Goal: Task Accomplishment & Management: Complete application form

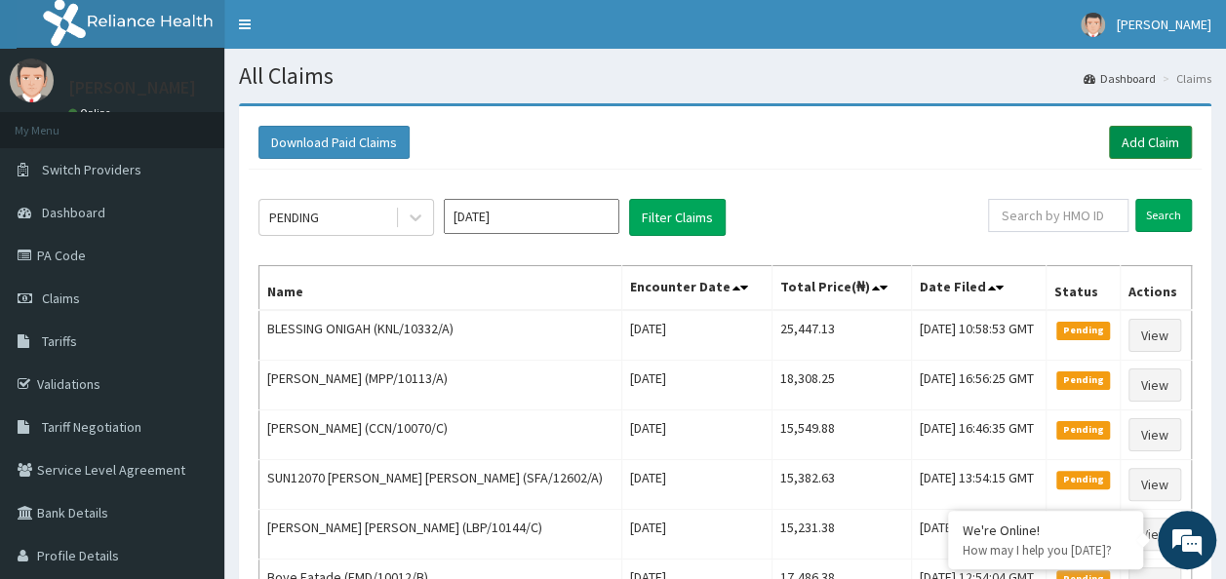
click at [1134, 140] on link "Add Claim" at bounding box center [1150, 142] width 83 height 33
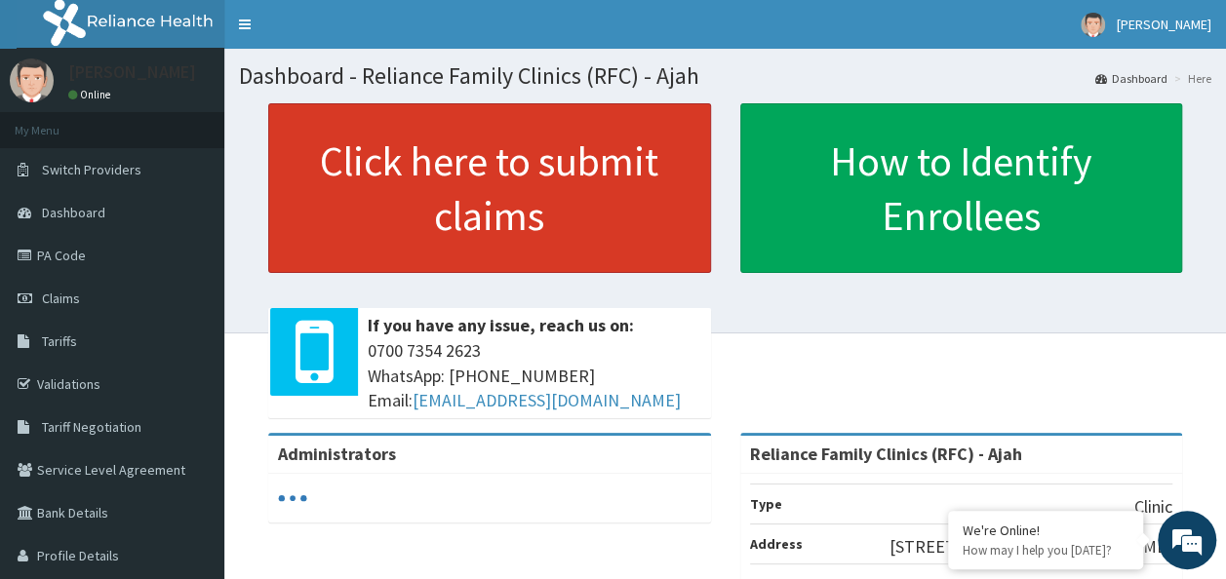
click at [471, 160] on link "Click here to submit claims" at bounding box center [489, 188] width 443 height 170
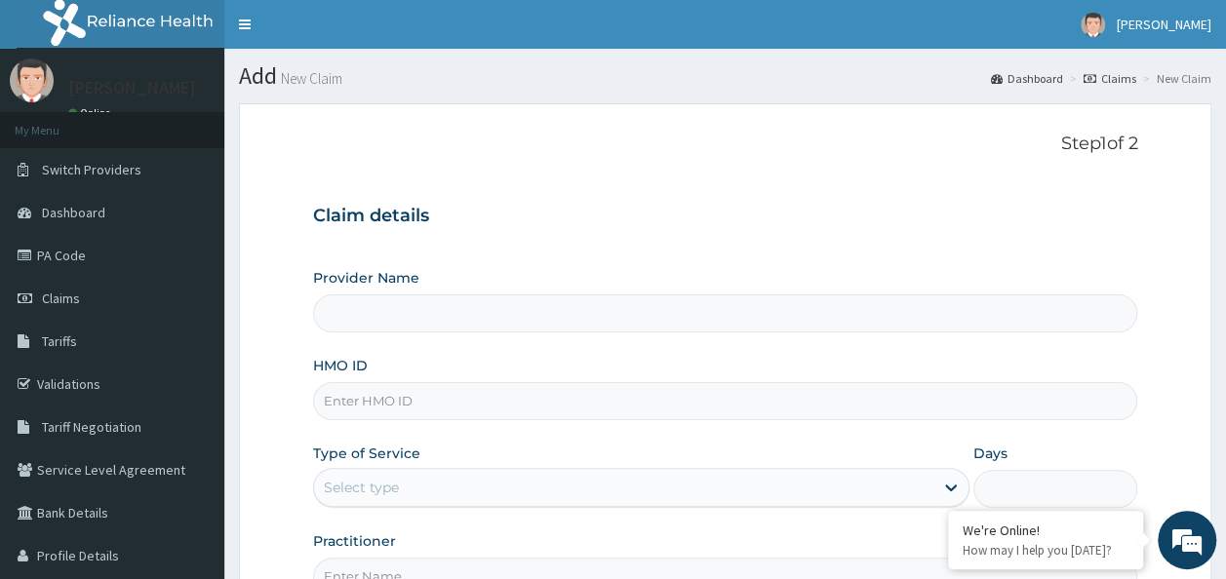
type input "Reliance Family Clinics (RFC) - Ajah"
click at [386, 402] on input "HMO ID" at bounding box center [725, 401] width 825 height 38
paste input "SWF/10471/A"
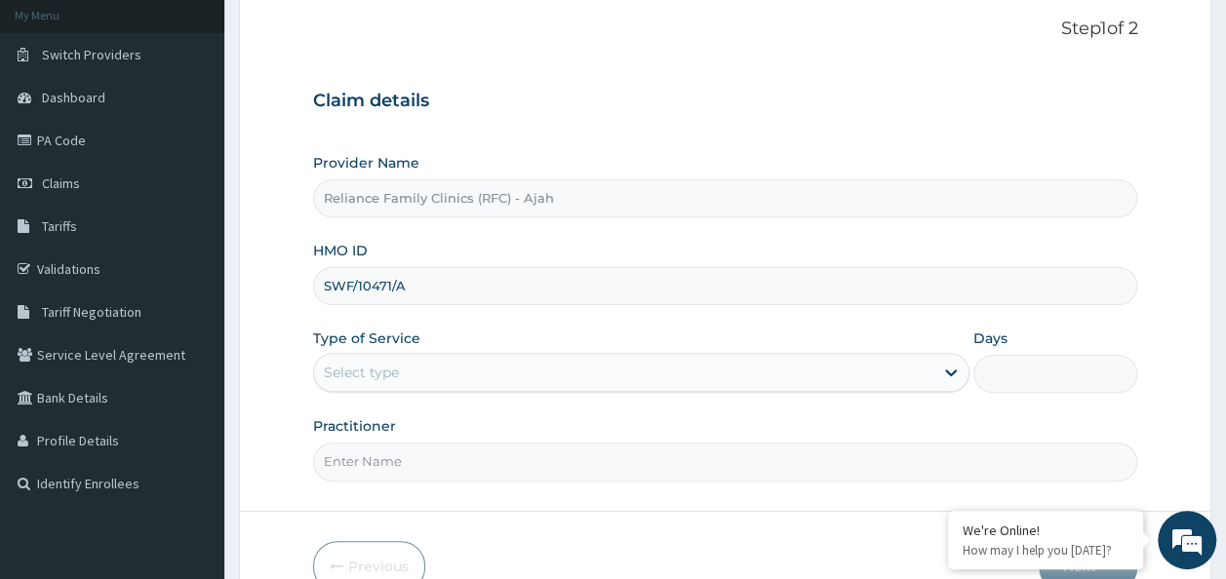
scroll to position [218, 0]
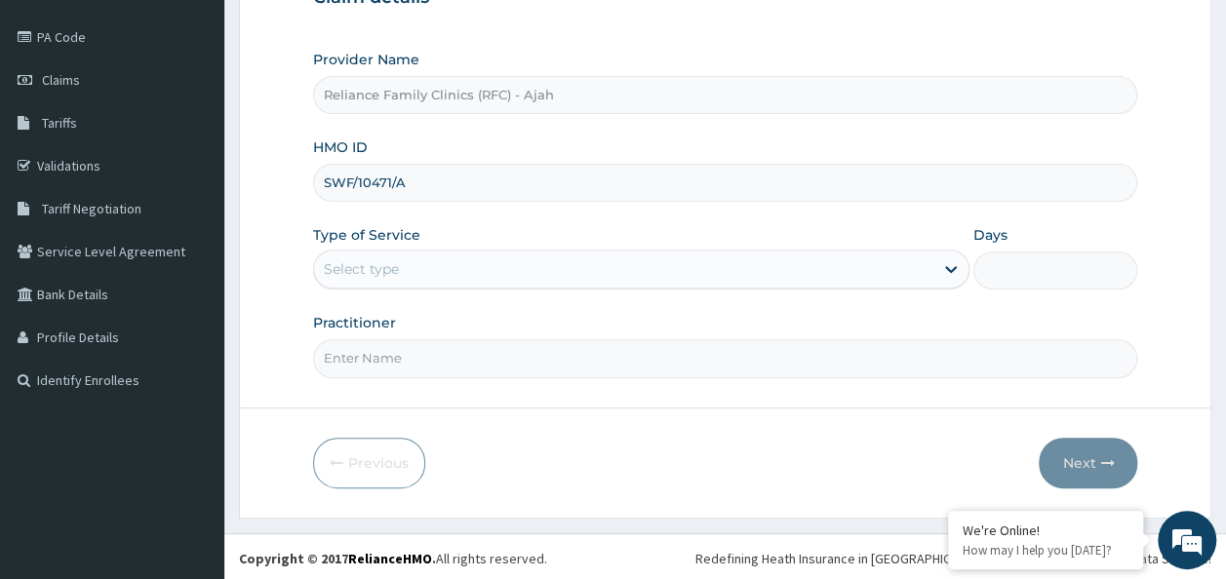
type input "SWF/10471/A"
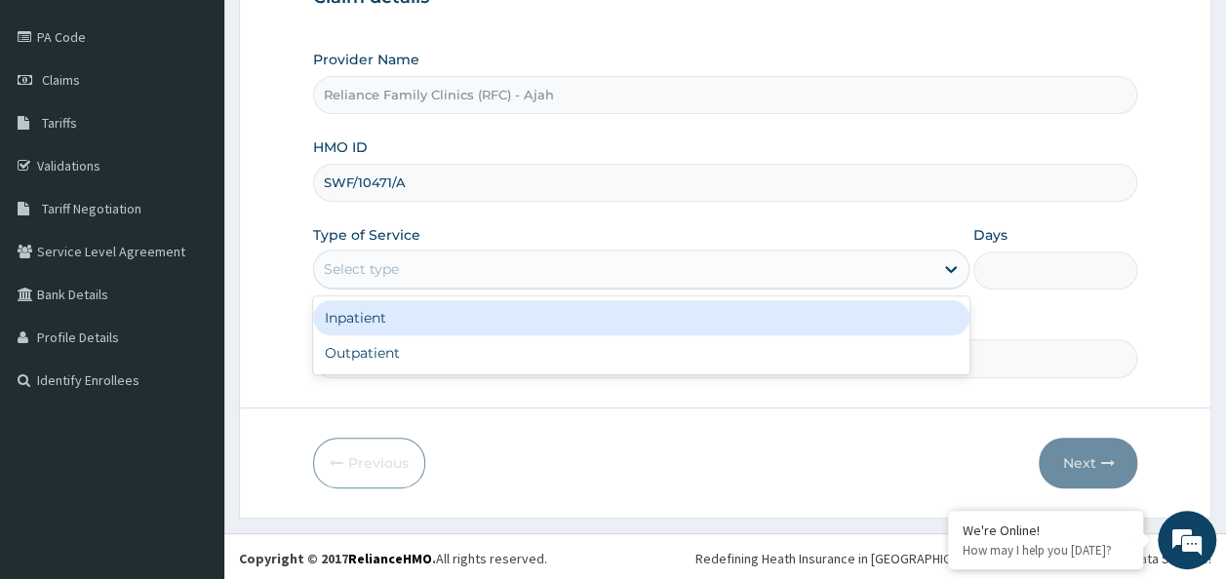
click at [566, 350] on div "Outpatient" at bounding box center [641, 352] width 656 height 35
type input "1"
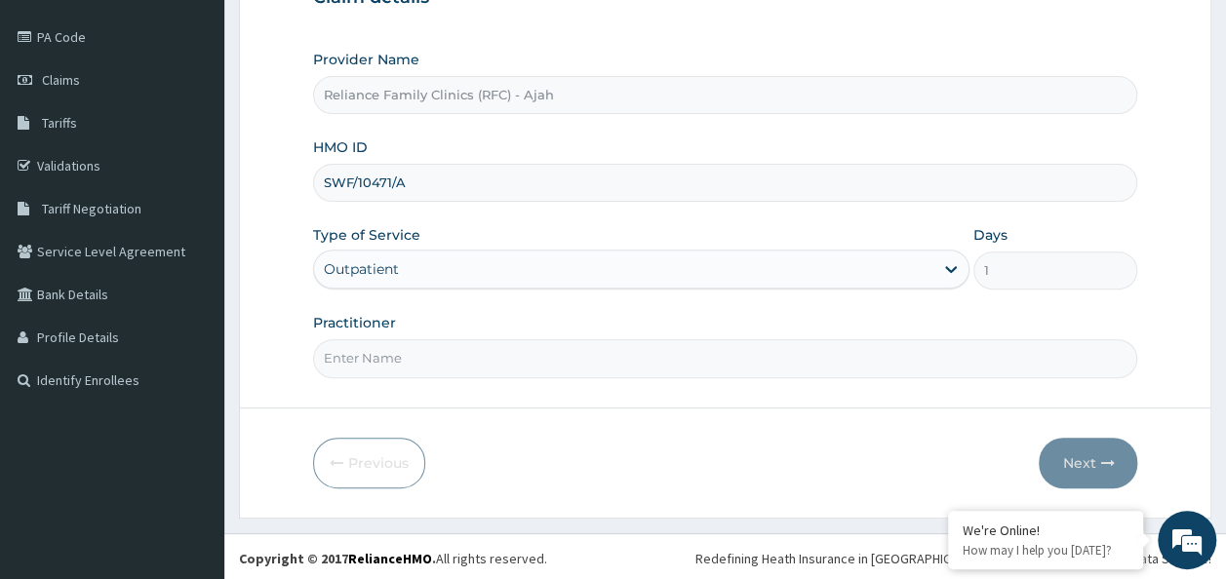
click at [532, 358] on input "Practitioner" at bounding box center [725, 358] width 825 height 38
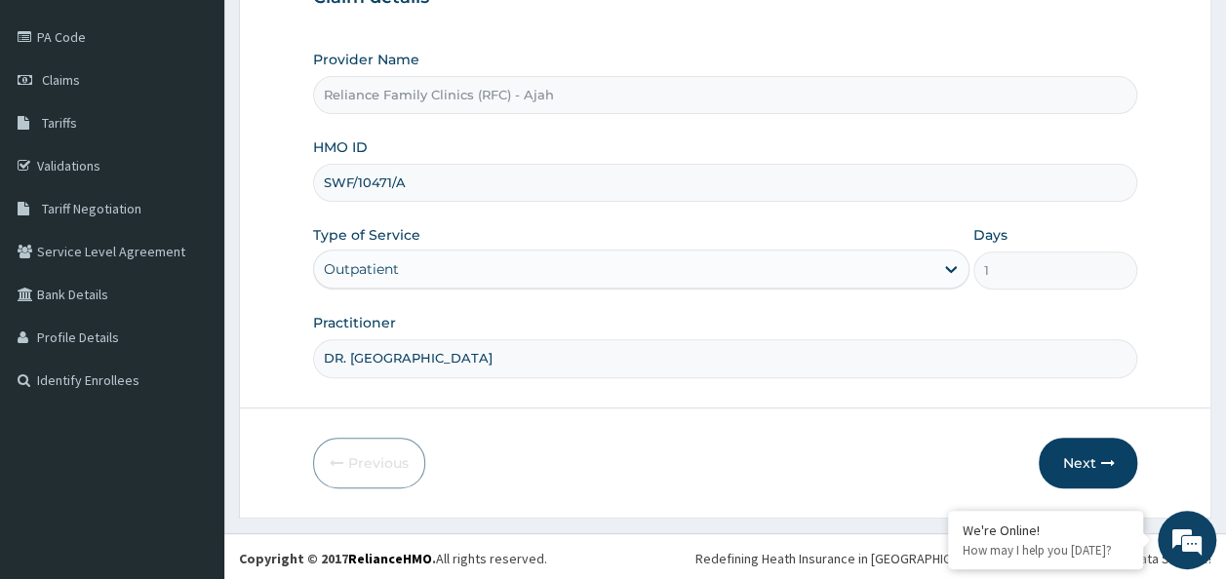
type input "DR. LOCUM"
click at [1095, 456] on button "Next" at bounding box center [1087, 463] width 98 height 51
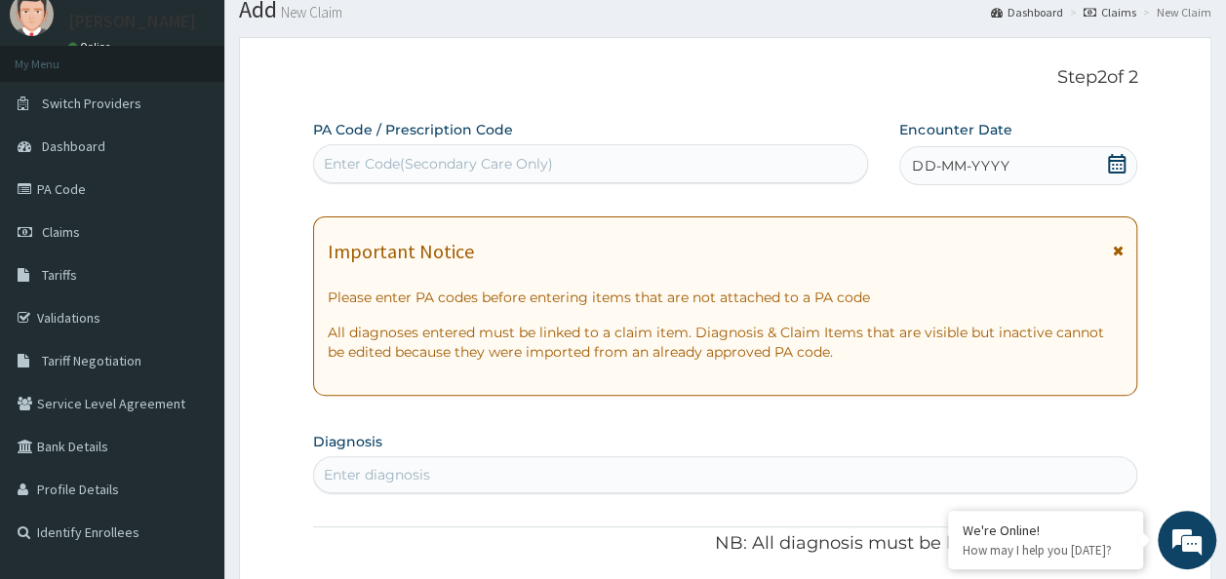
scroll to position [60, 0]
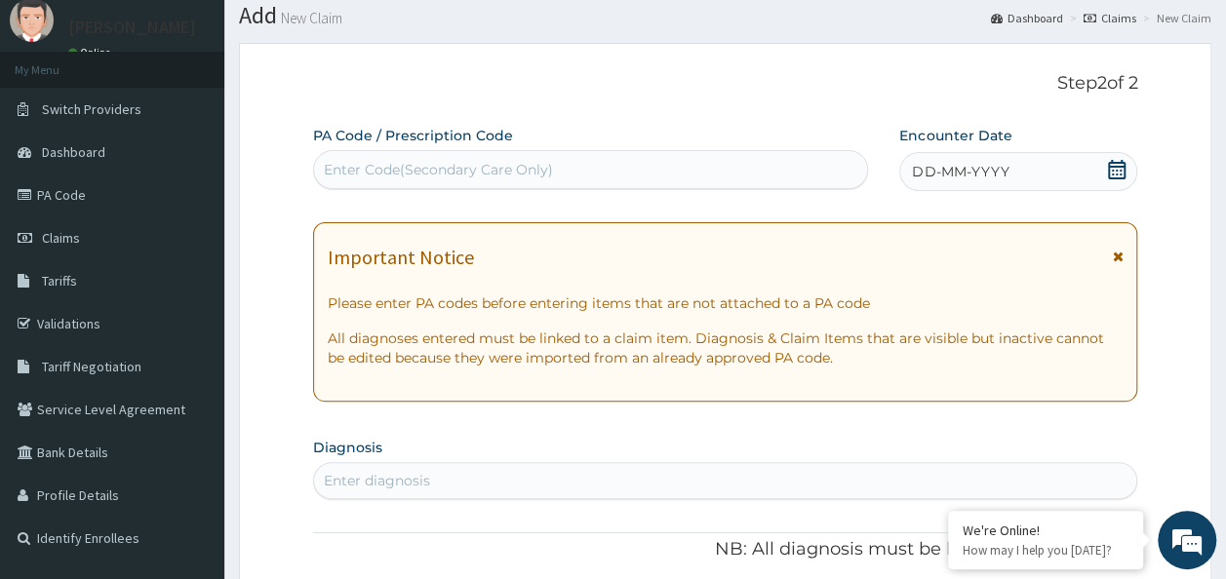
click at [1028, 174] on div "DD-MM-YYYY" at bounding box center [1018, 171] width 238 height 39
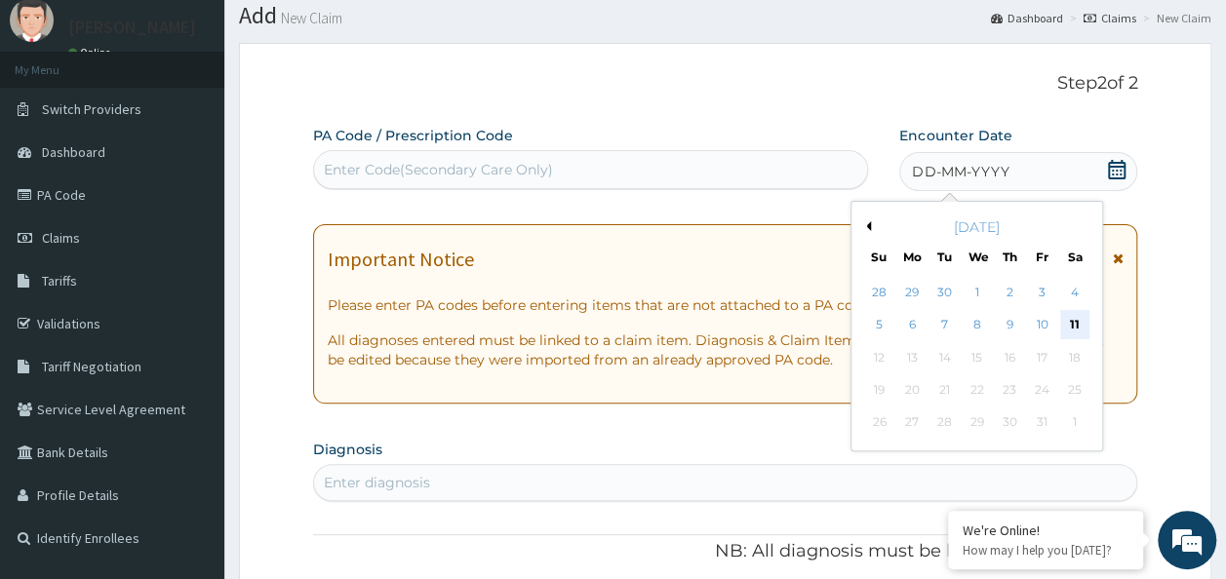
click at [1074, 323] on div "11" at bounding box center [1074, 325] width 29 height 29
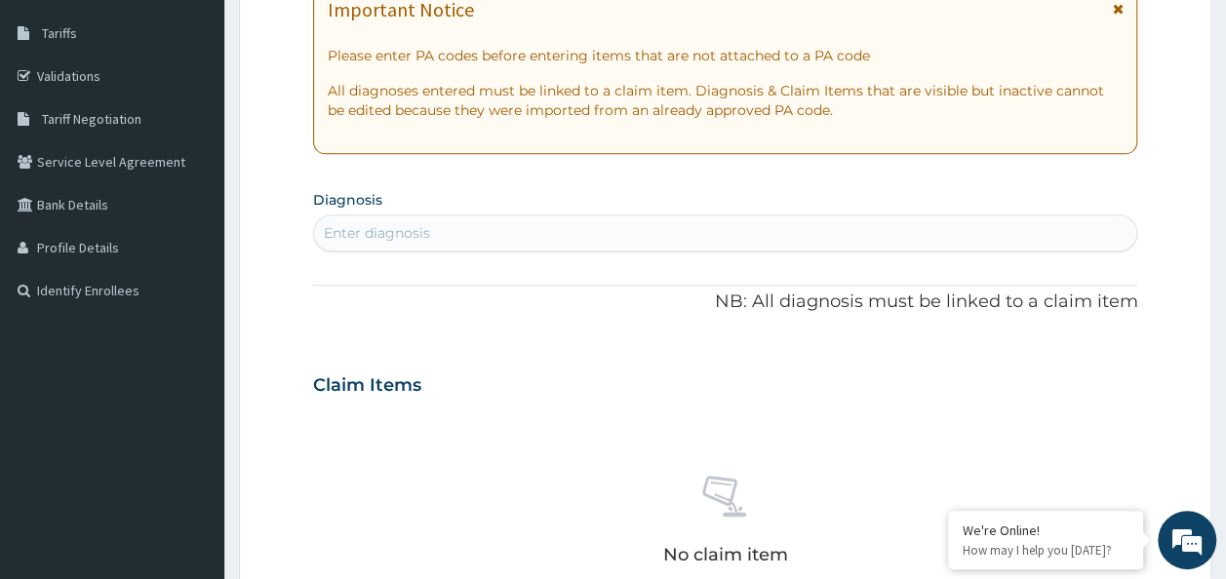
scroll to position [331, 0]
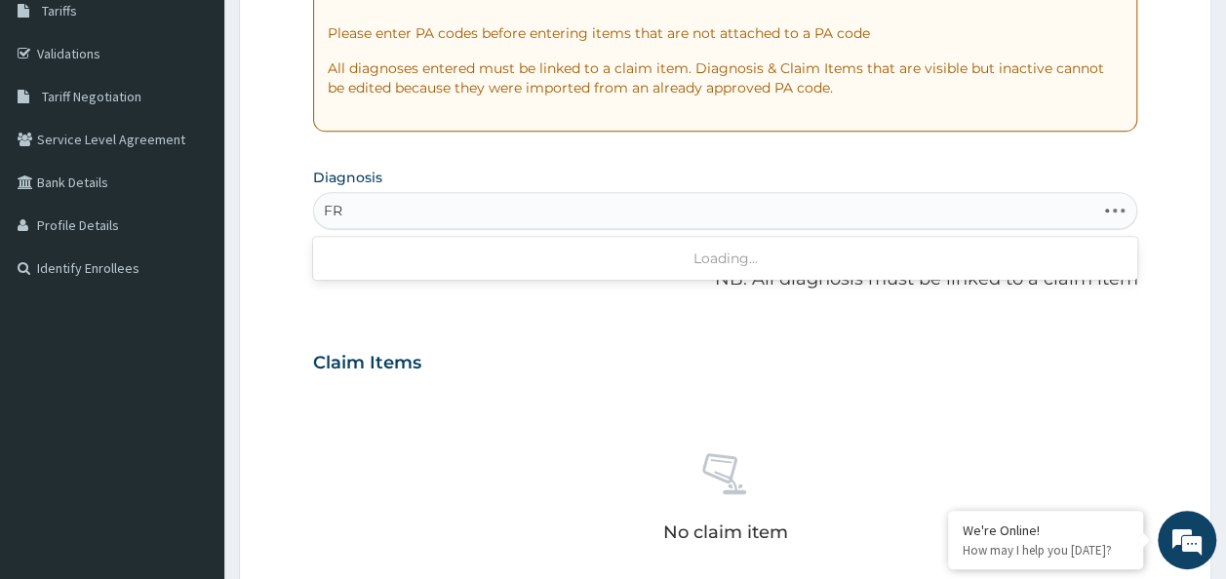
type input "F"
type input "URINATION"
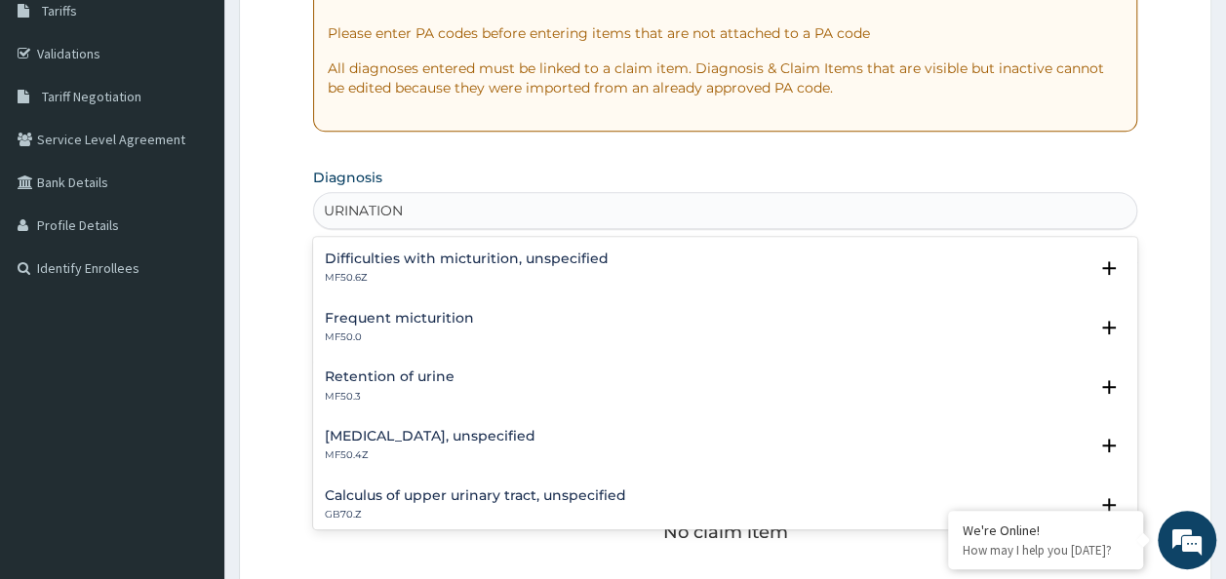
scroll to position [0, 0]
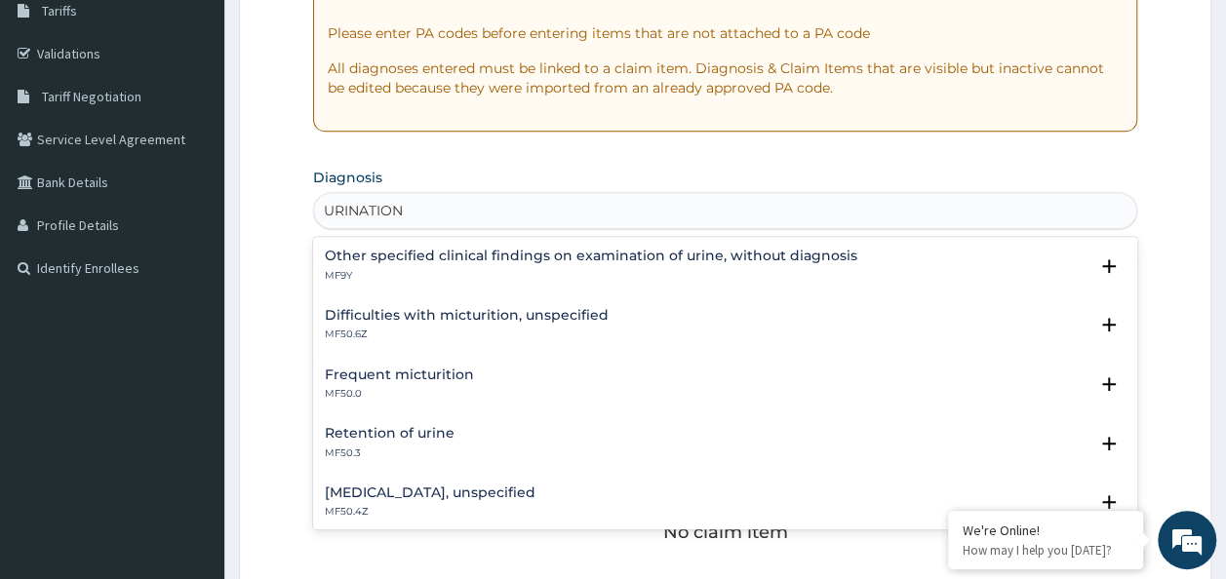
click at [615, 269] on p "MF9Y" at bounding box center [591, 276] width 532 height 14
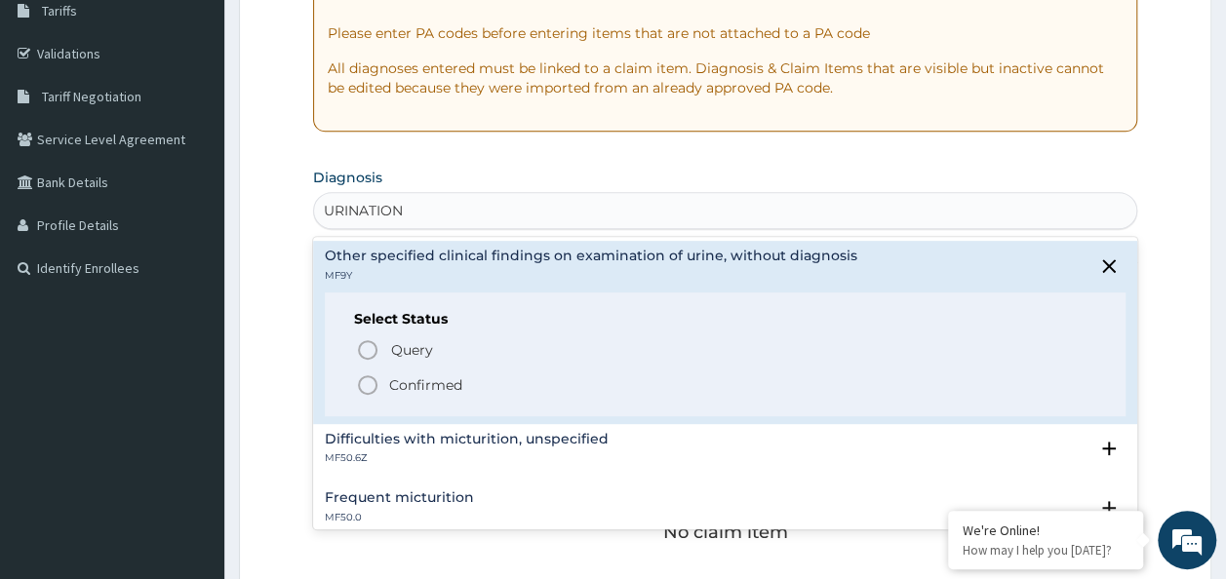
click at [526, 382] on span "Confirmed" at bounding box center [726, 384] width 741 height 23
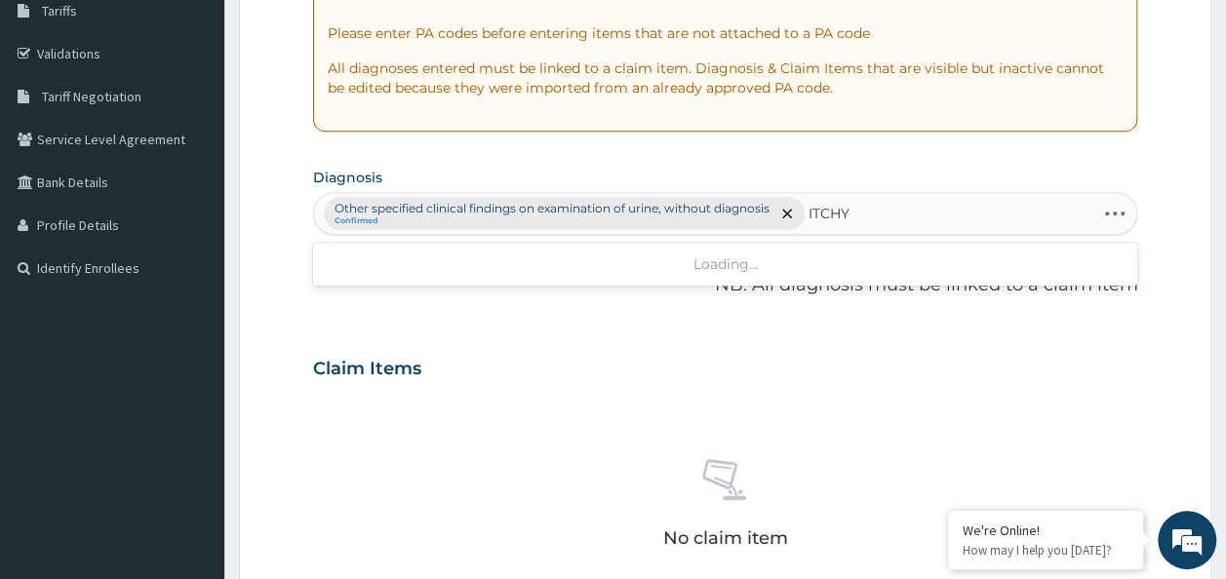
type input "ITCH"
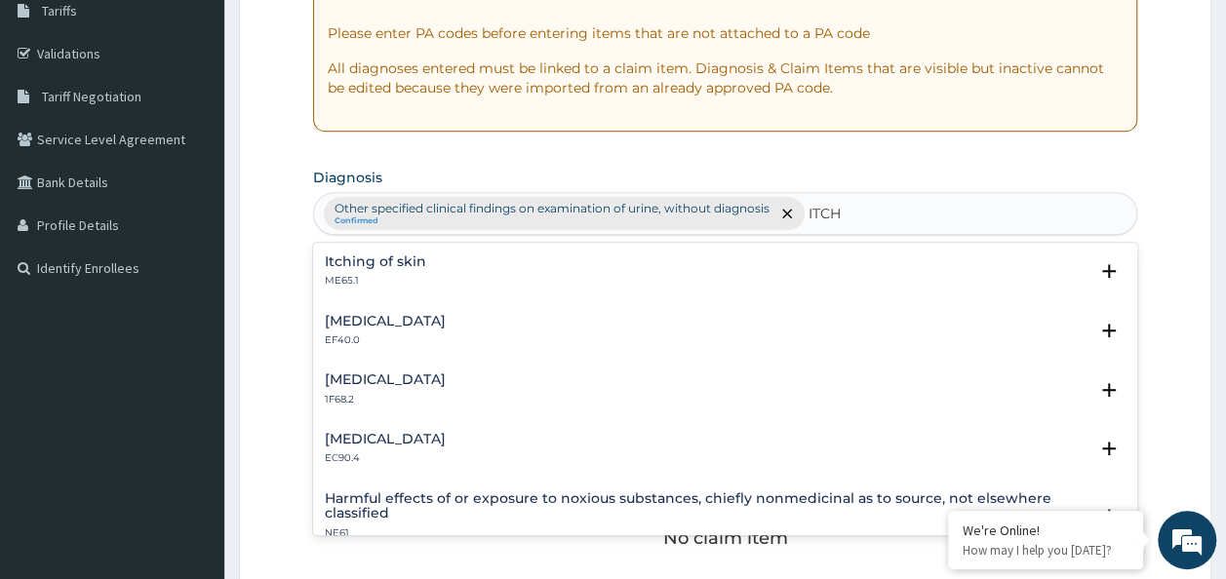
click at [413, 264] on h4 "Itching of skin" at bounding box center [375, 261] width 101 height 15
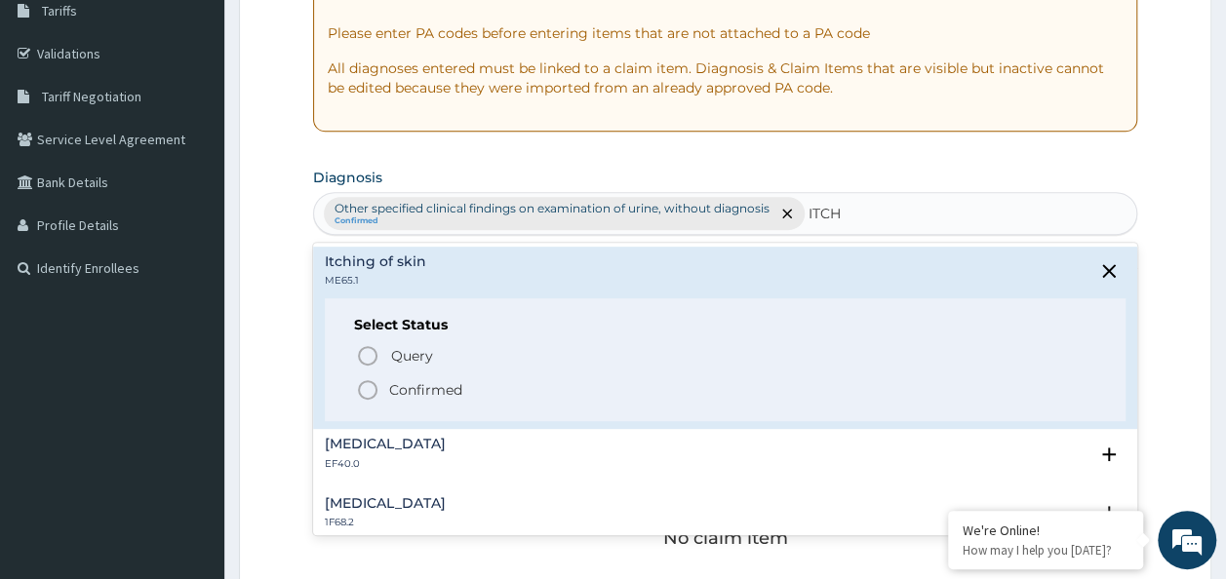
click at [411, 386] on p "Confirmed" at bounding box center [425, 390] width 73 height 20
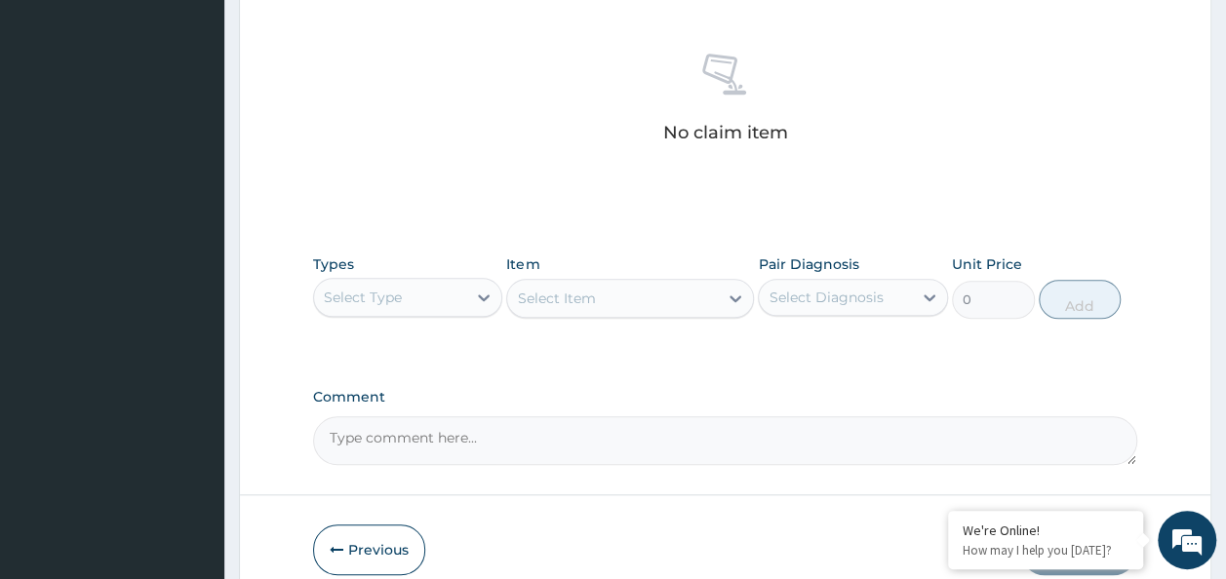
scroll to position [741, 0]
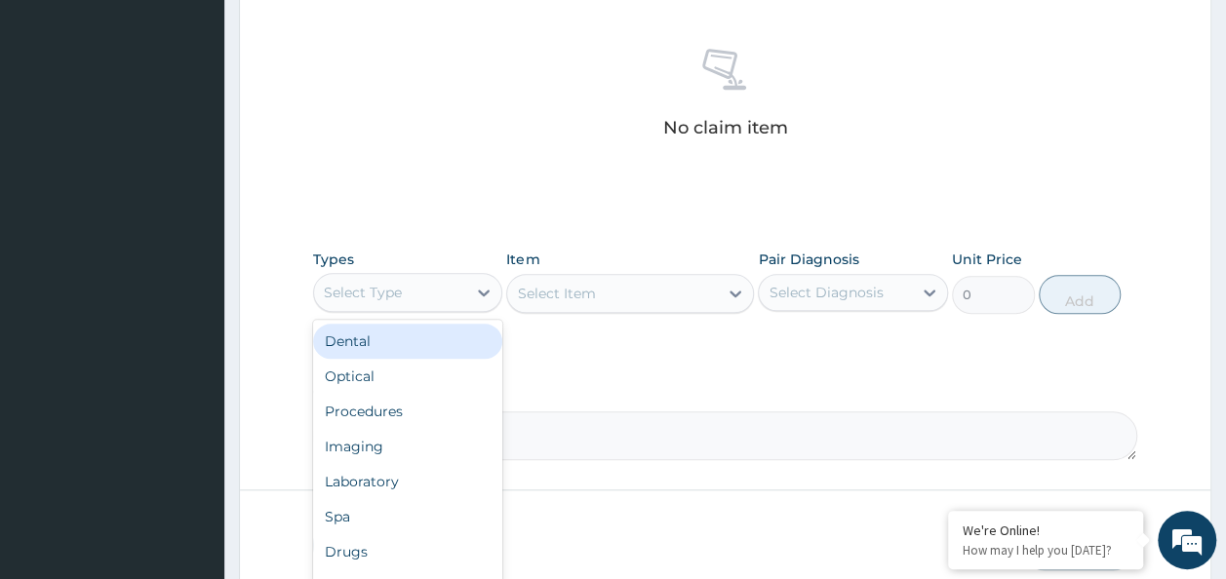
click at [392, 405] on div "Procedures" at bounding box center [408, 411] width 190 height 35
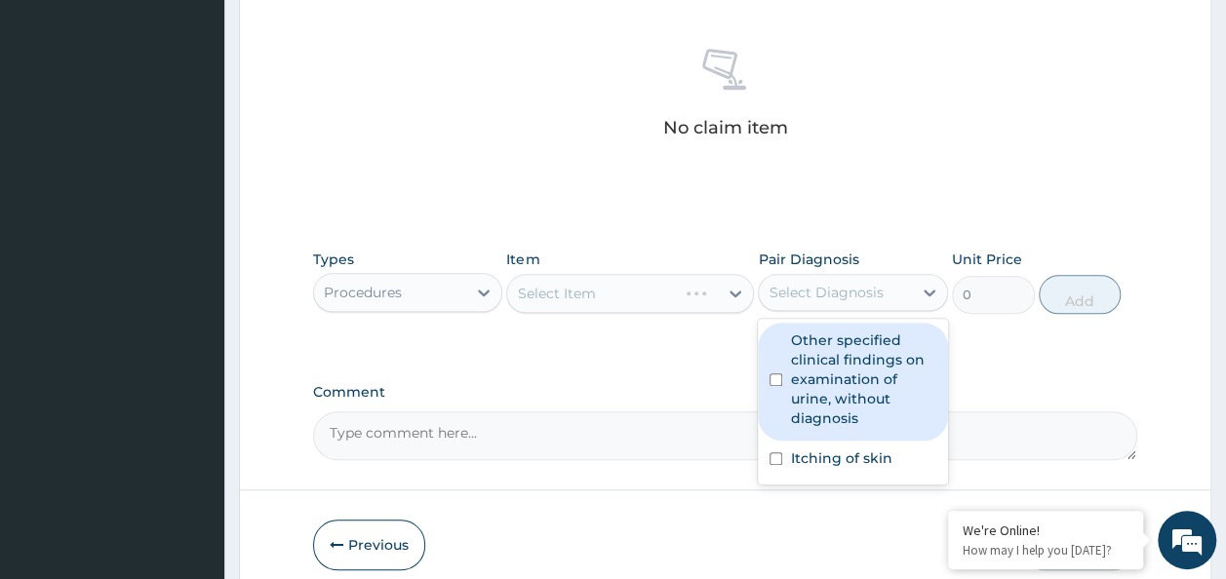
click at [775, 378] on input "checkbox" at bounding box center [775, 379] width 13 height 13
checkbox input "true"
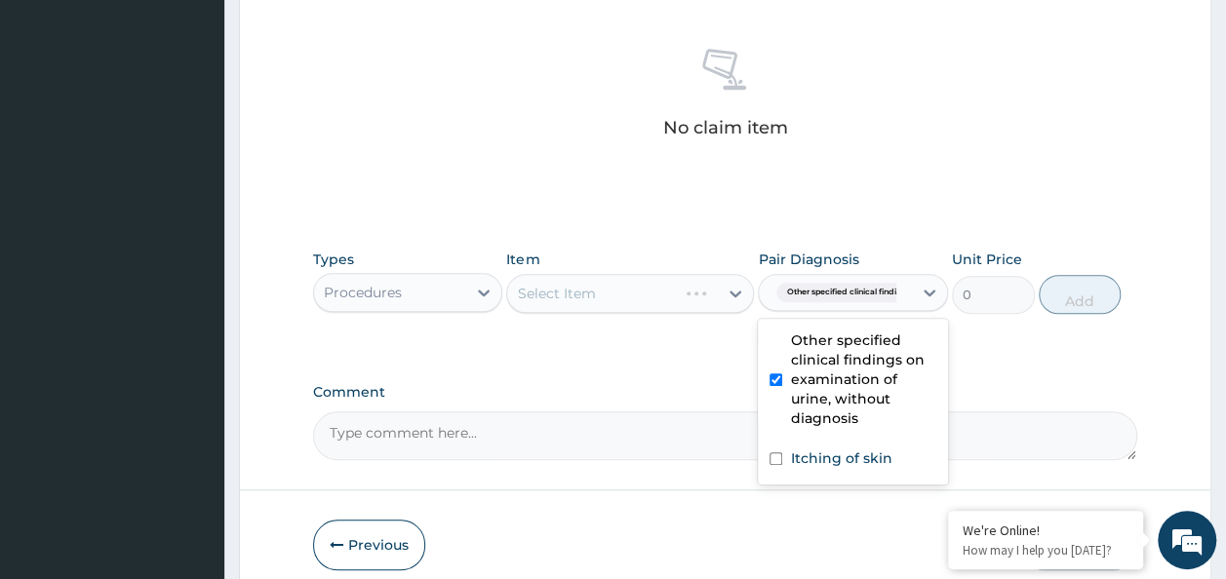
click at [782, 458] on input "checkbox" at bounding box center [775, 458] width 13 height 13
checkbox input "true"
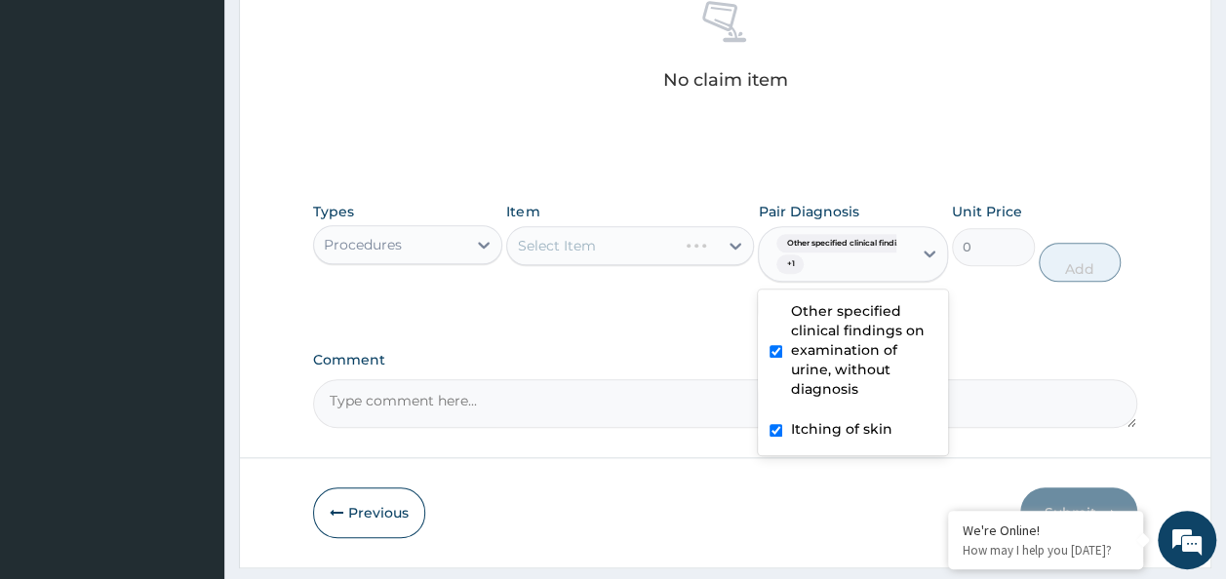
scroll to position [840, 0]
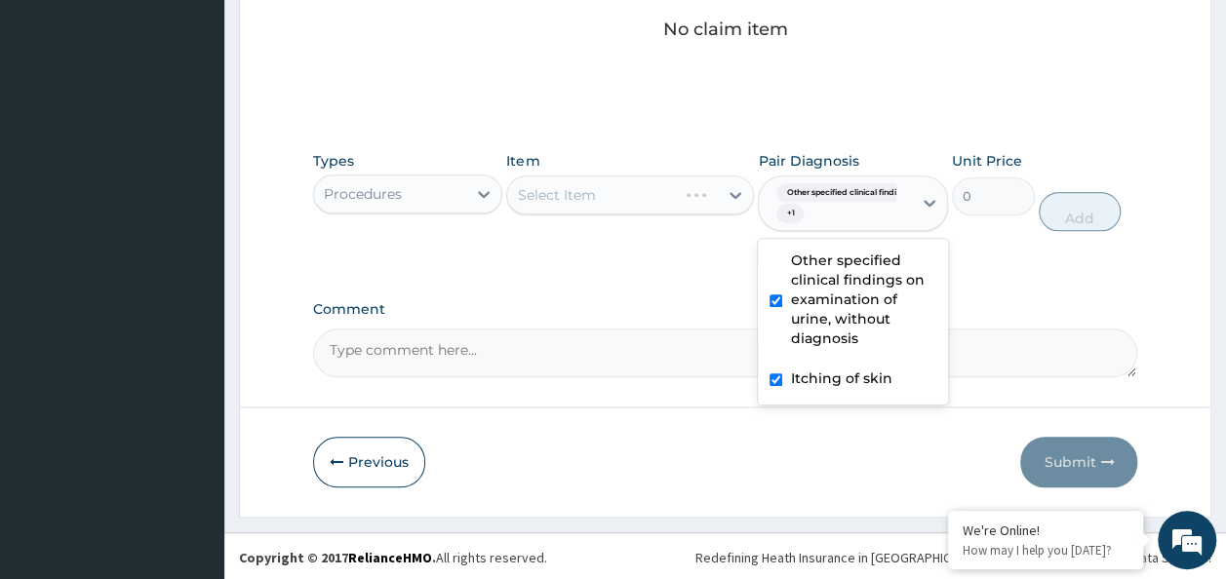
click at [626, 205] on div "Select Item" at bounding box center [630, 195] width 248 height 39
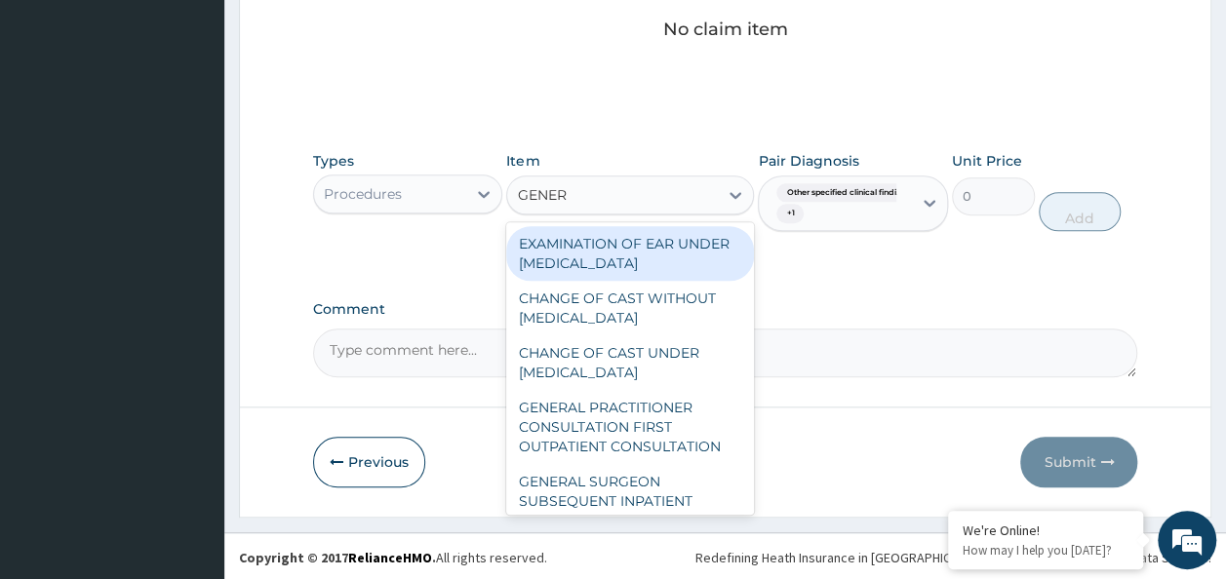
type input "GENERA"
click at [654, 460] on div "GENERAL PRACTITIONER CONSULTATION FIRST OUTPATIENT CONSULTATION" at bounding box center [630, 427] width 248 height 74
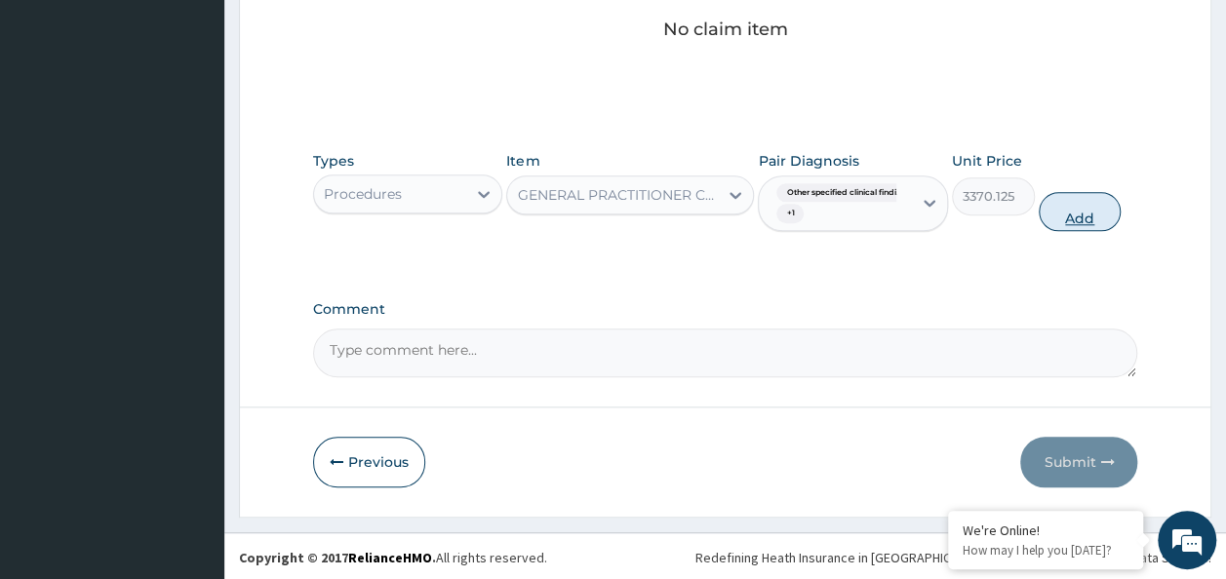
click at [1075, 207] on button "Add" at bounding box center [1079, 211] width 83 height 39
type input "0"
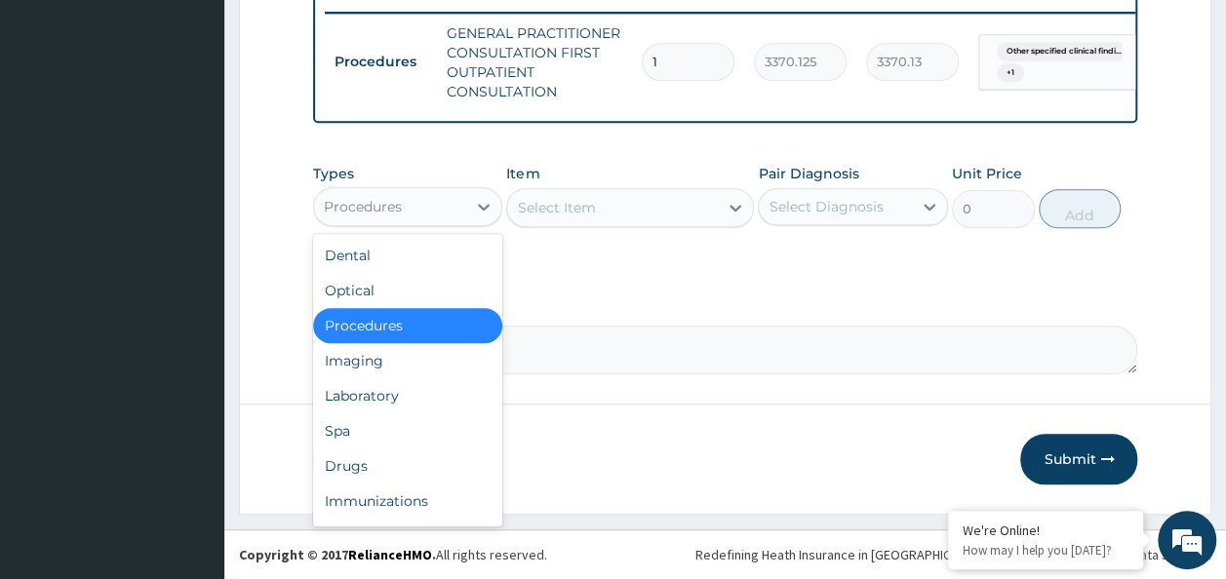
click at [396, 400] on div "Laboratory" at bounding box center [408, 395] width 190 height 35
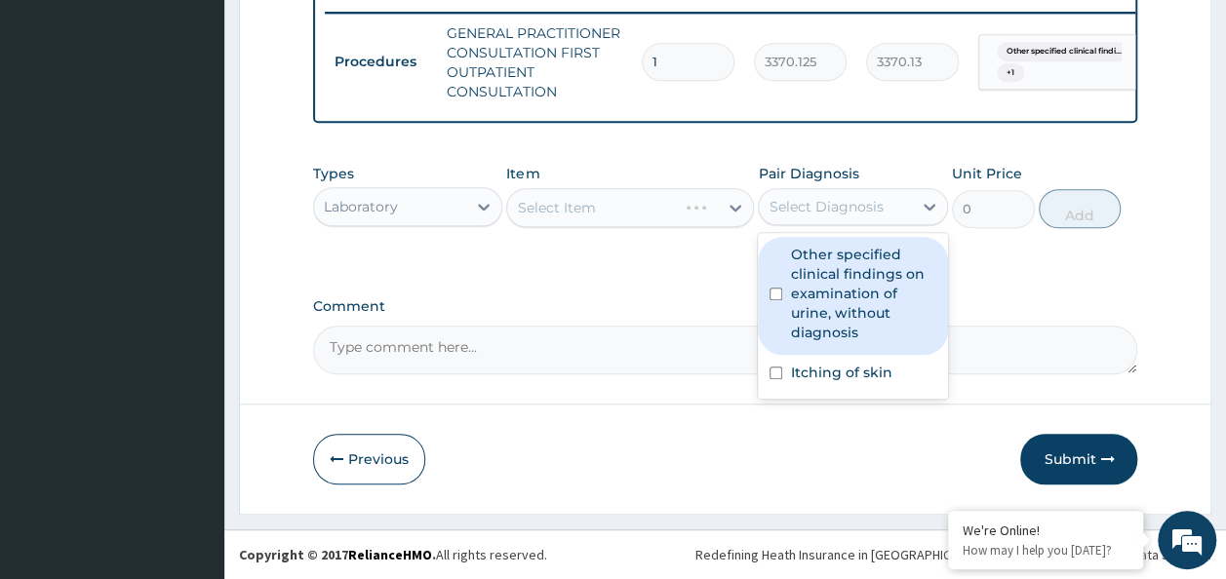
click at [781, 258] on div "Other specified clinical findings on examination of urine, without diagnosis" at bounding box center [853, 296] width 190 height 118
checkbox input "true"
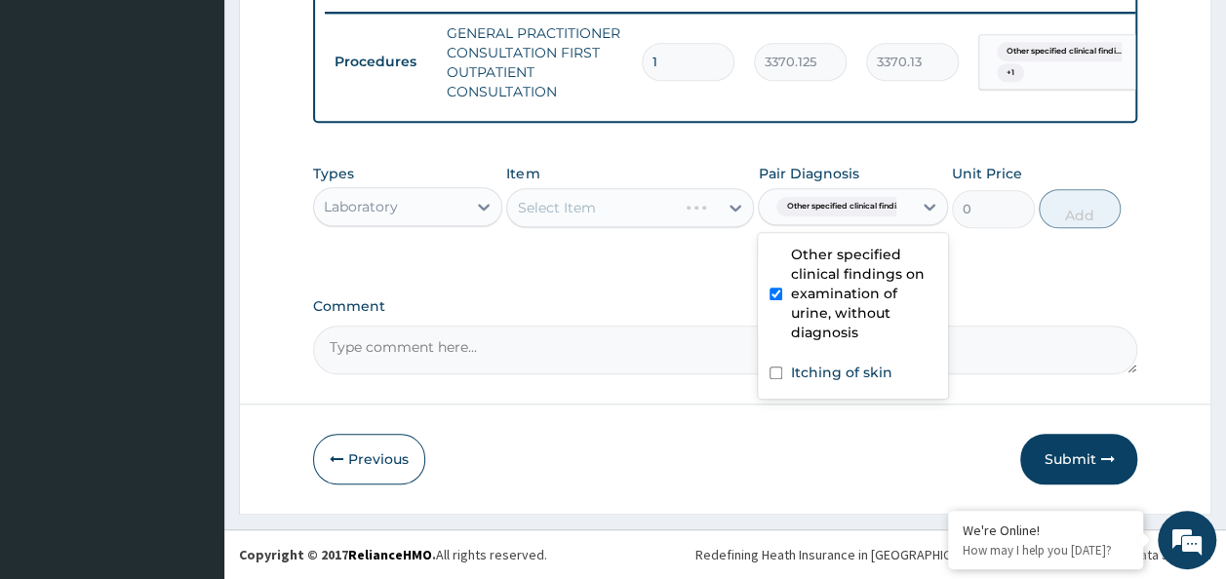
click at [775, 375] on input "checkbox" at bounding box center [775, 373] width 13 height 13
checkbox input "true"
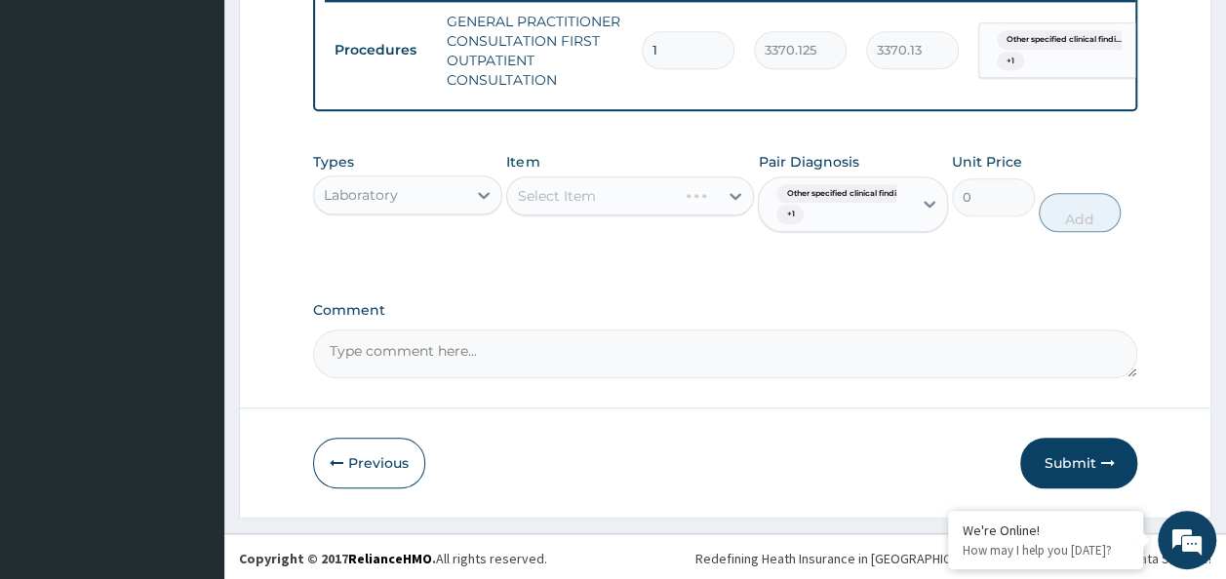
click at [591, 211] on div "Select Item" at bounding box center [630, 195] width 248 height 39
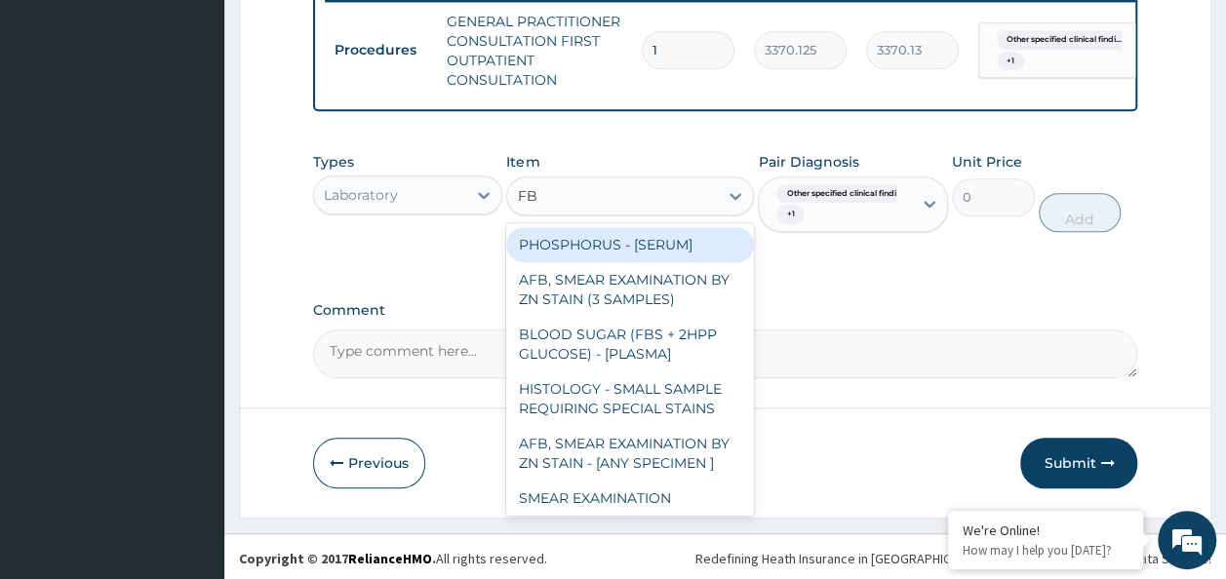
type input "FBC"
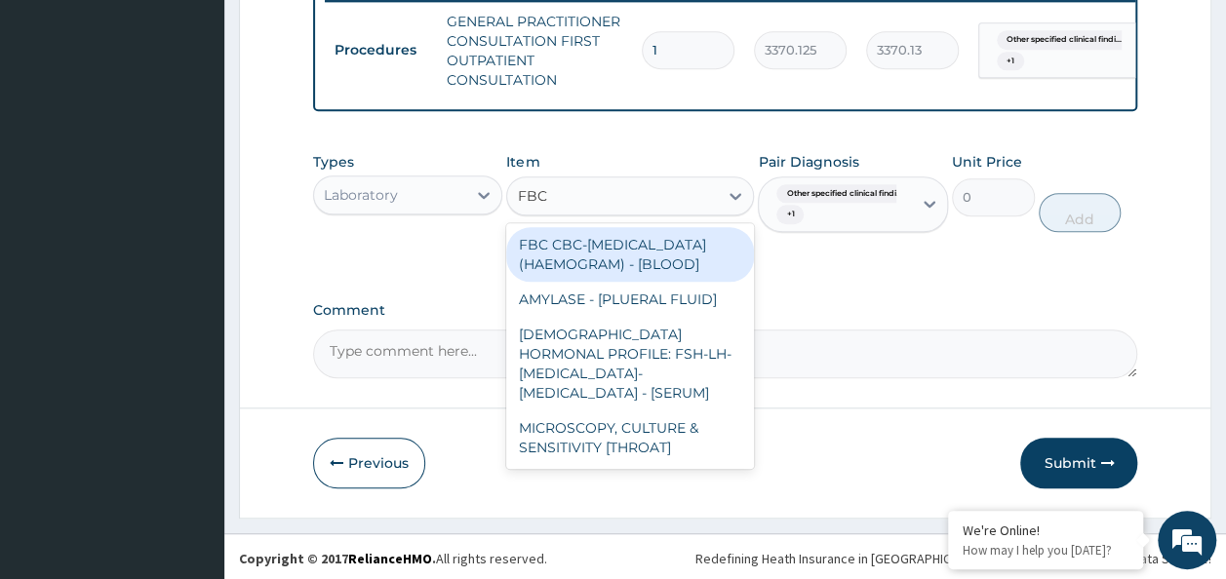
click at [668, 282] on div "FBC CBC-COMPLETE BLOOD COUNT (HAEMOGRAM) - [BLOOD]" at bounding box center [630, 254] width 248 height 55
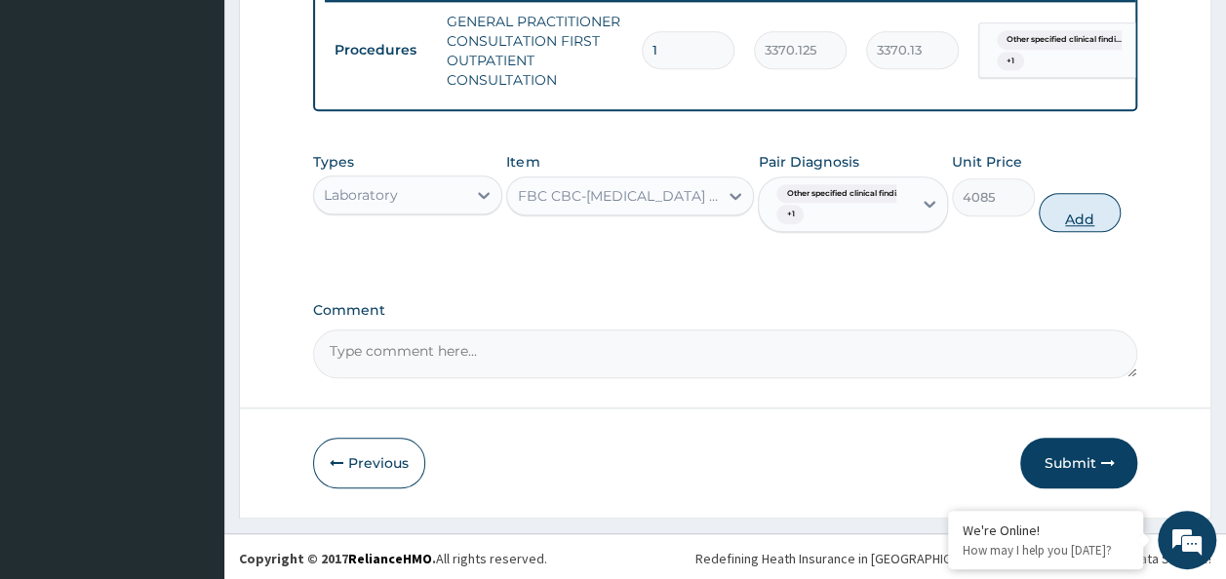
click at [1098, 232] on button "Add" at bounding box center [1079, 212] width 83 height 39
type input "0"
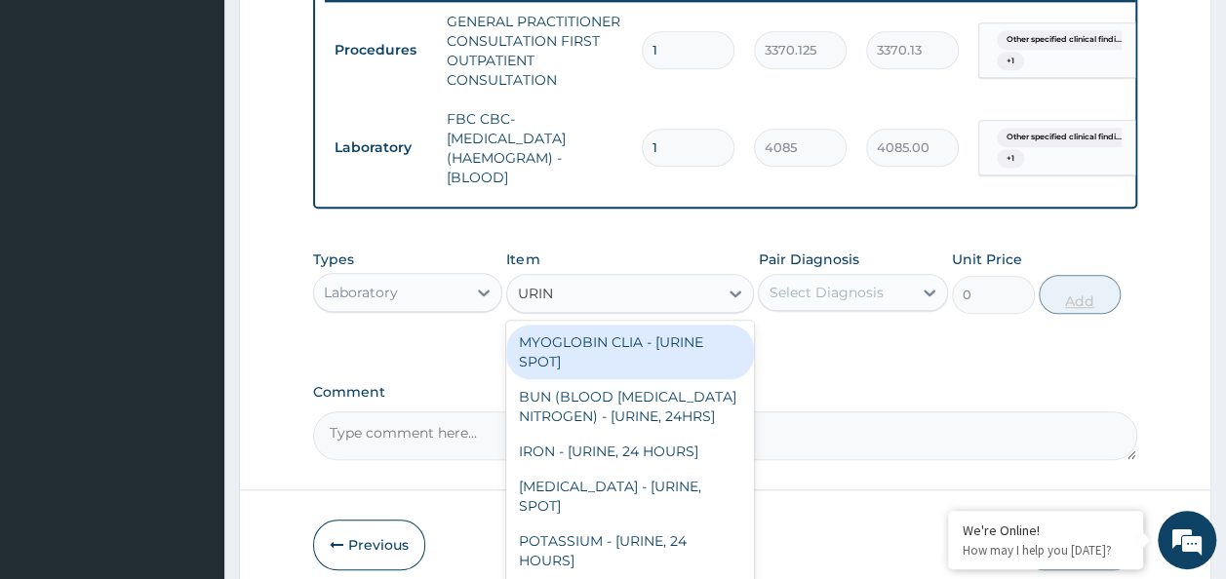
type input "URINA"
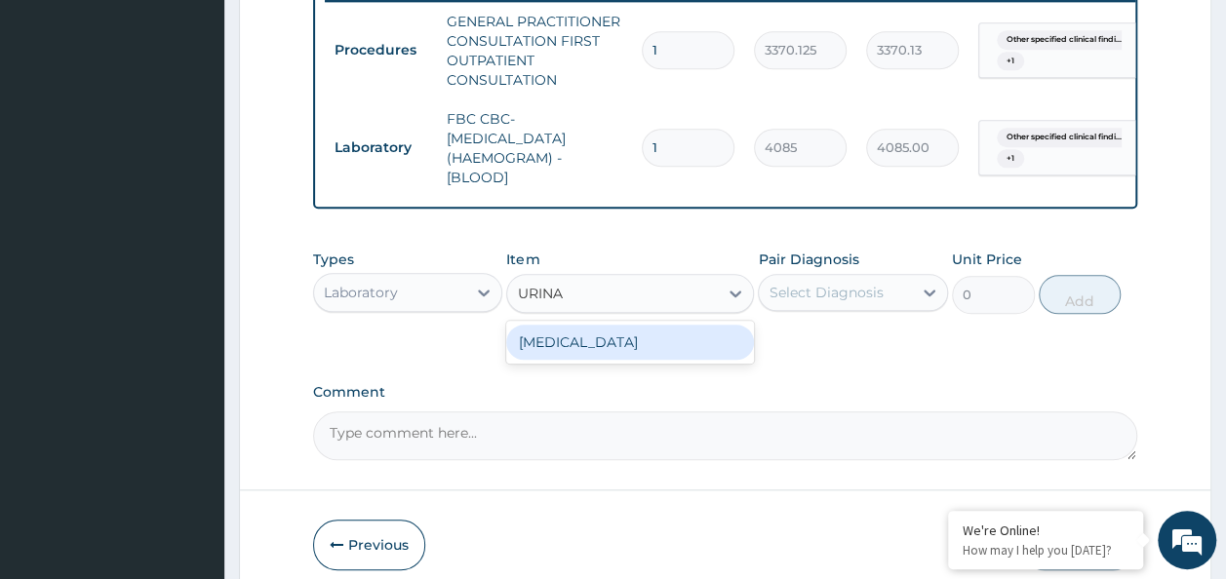
click at [681, 360] on div "URINALYSIS" at bounding box center [630, 342] width 248 height 35
type input "1531.875"
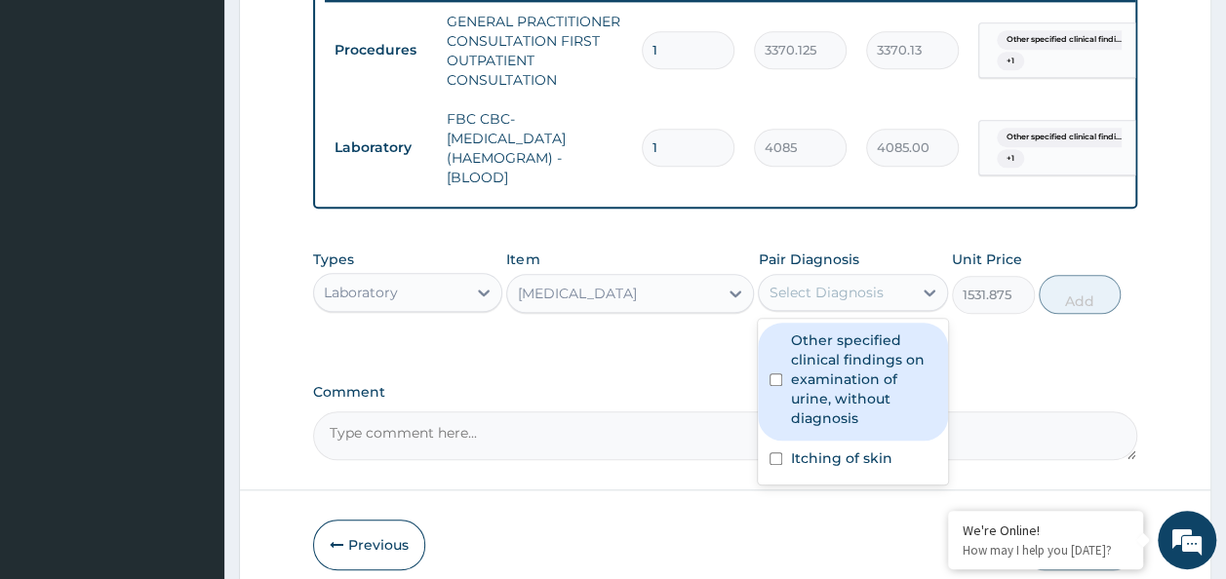
click at [775, 386] on input "checkbox" at bounding box center [775, 379] width 13 height 13
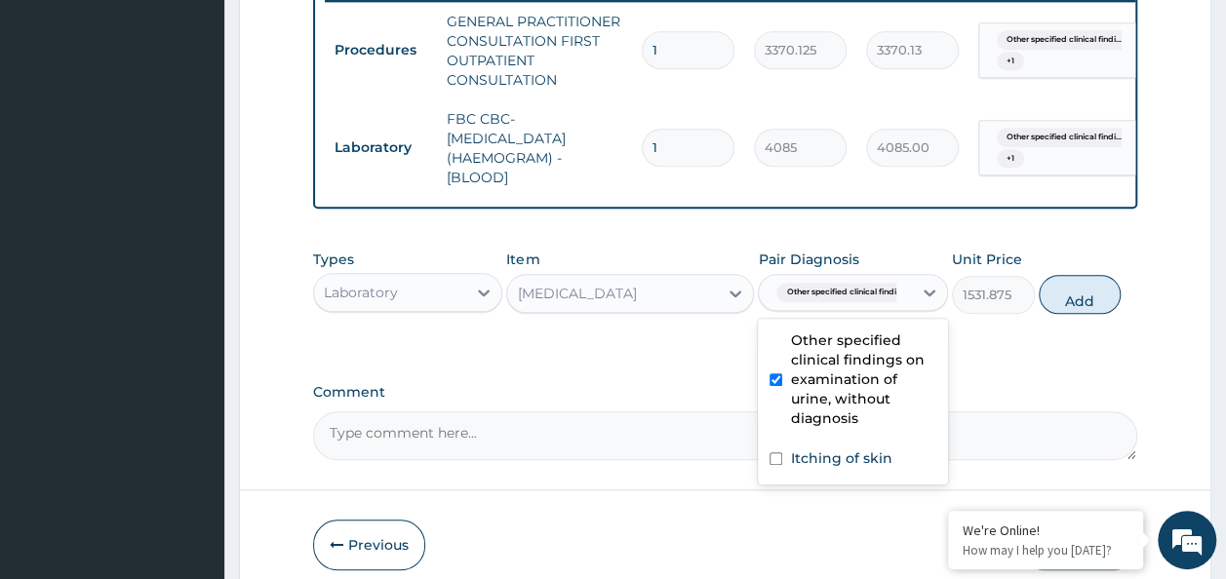
click at [786, 441] on div "Other specified clinical findings on examination of urine, without diagnosis" at bounding box center [853, 382] width 190 height 118
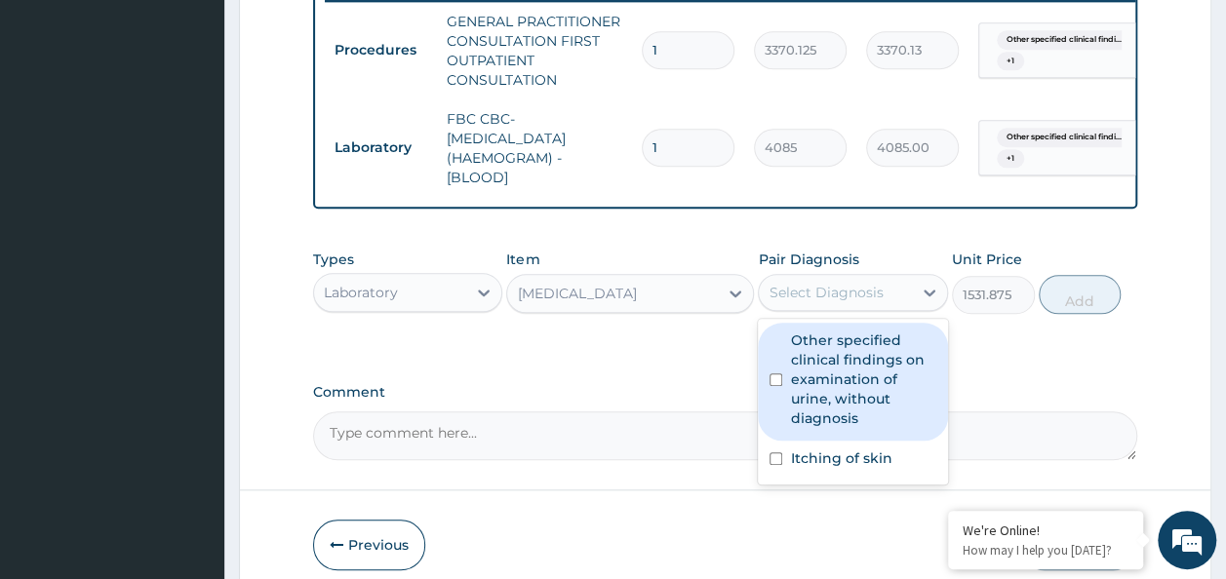
click at [776, 386] on input "checkbox" at bounding box center [775, 379] width 13 height 13
checkbox input "true"
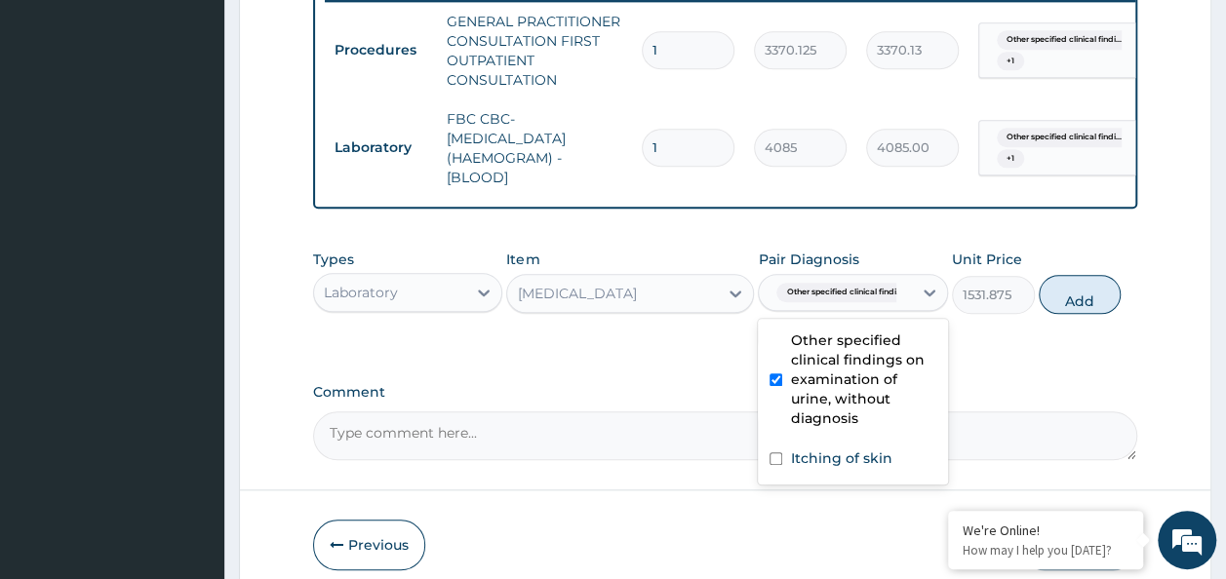
click at [775, 465] on input "checkbox" at bounding box center [775, 458] width 13 height 13
checkbox input "true"
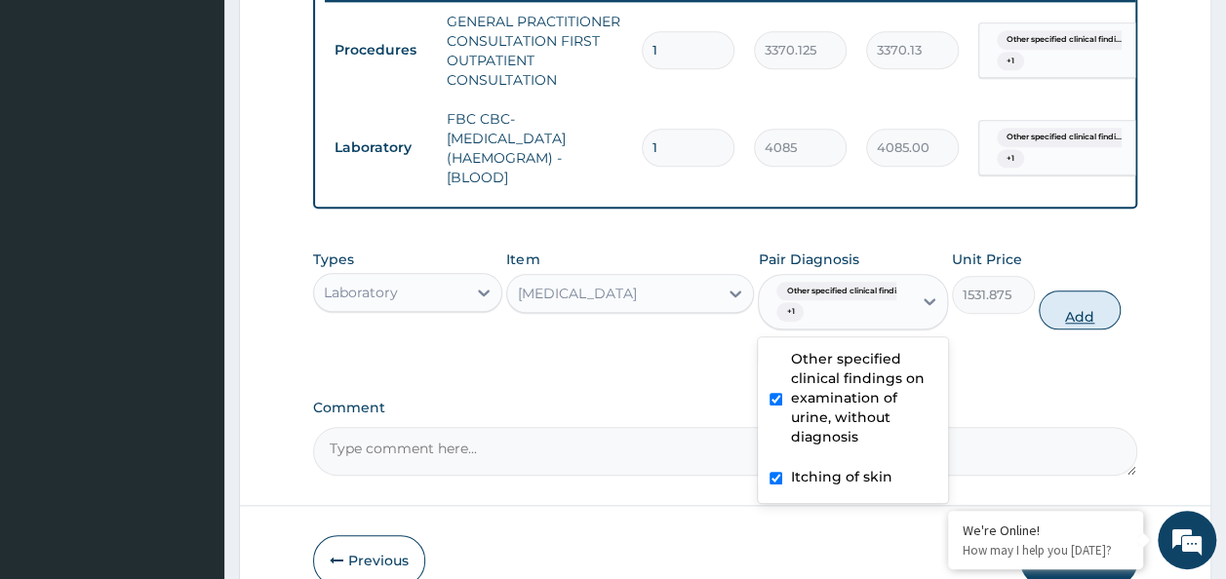
click at [1078, 316] on button "Add" at bounding box center [1079, 310] width 83 height 39
type input "0"
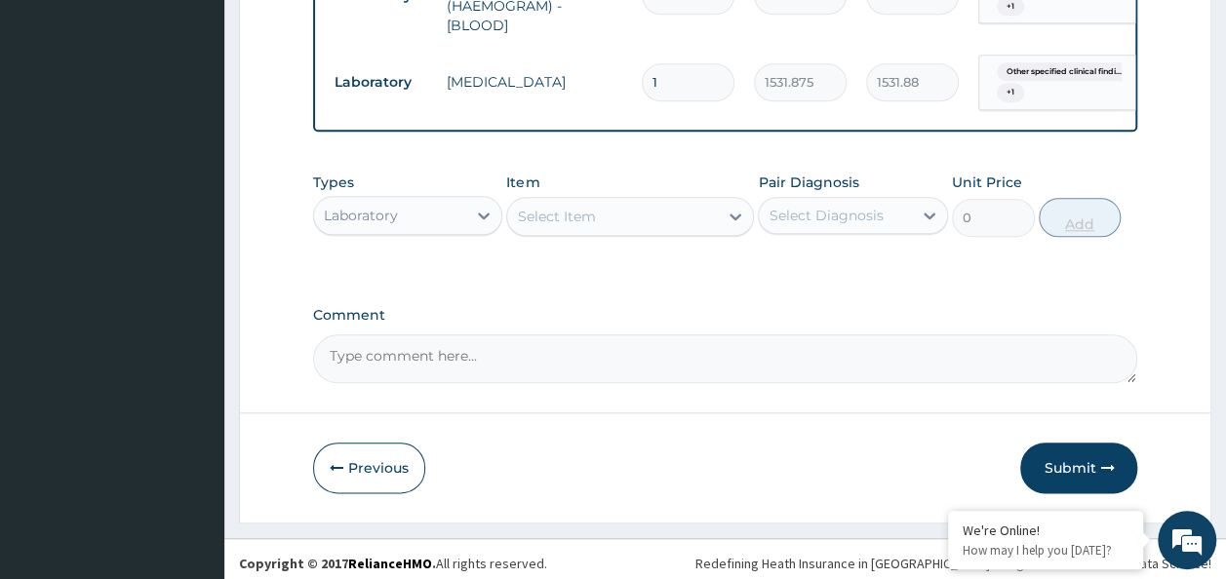
scroll to position [949, 0]
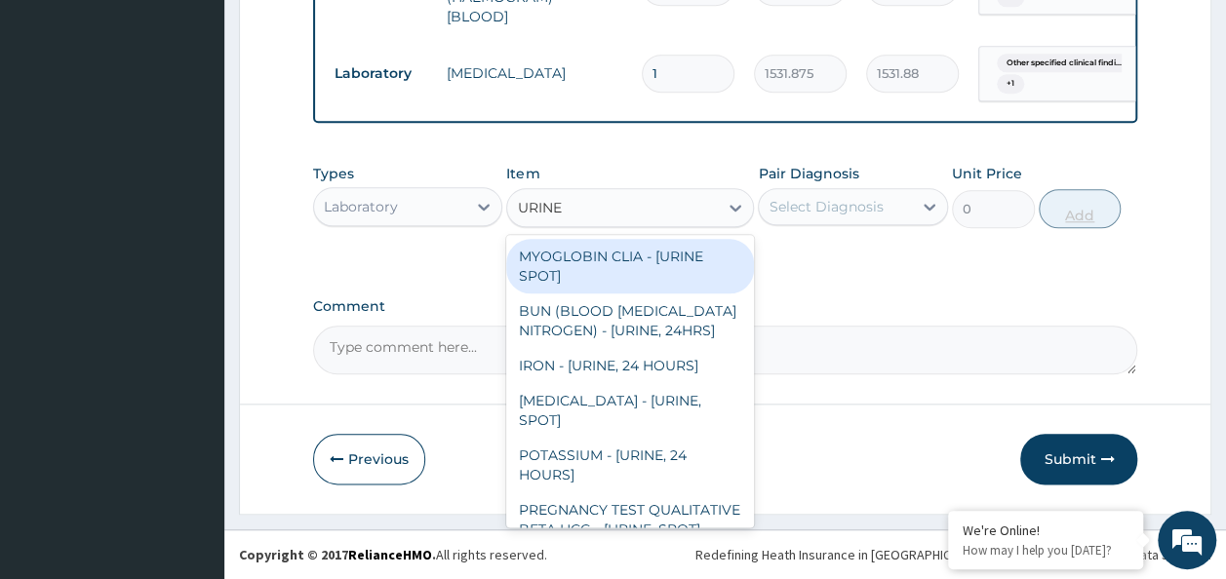
type input "URINE M"
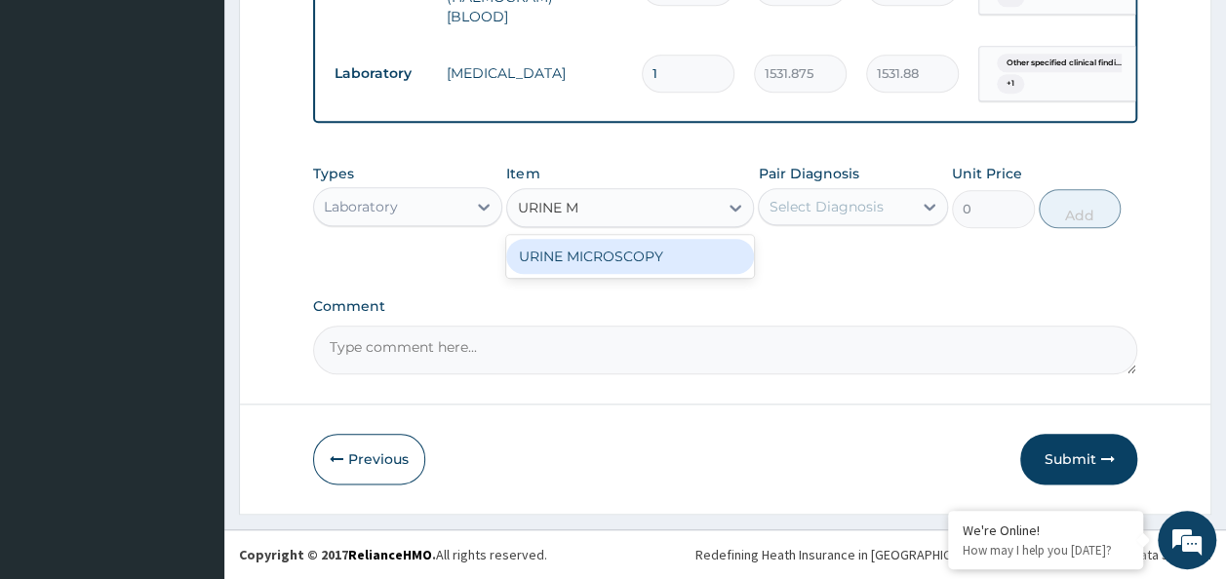
click at [690, 261] on div "URINE MICROSCOPY" at bounding box center [630, 256] width 248 height 35
type input "4595.625"
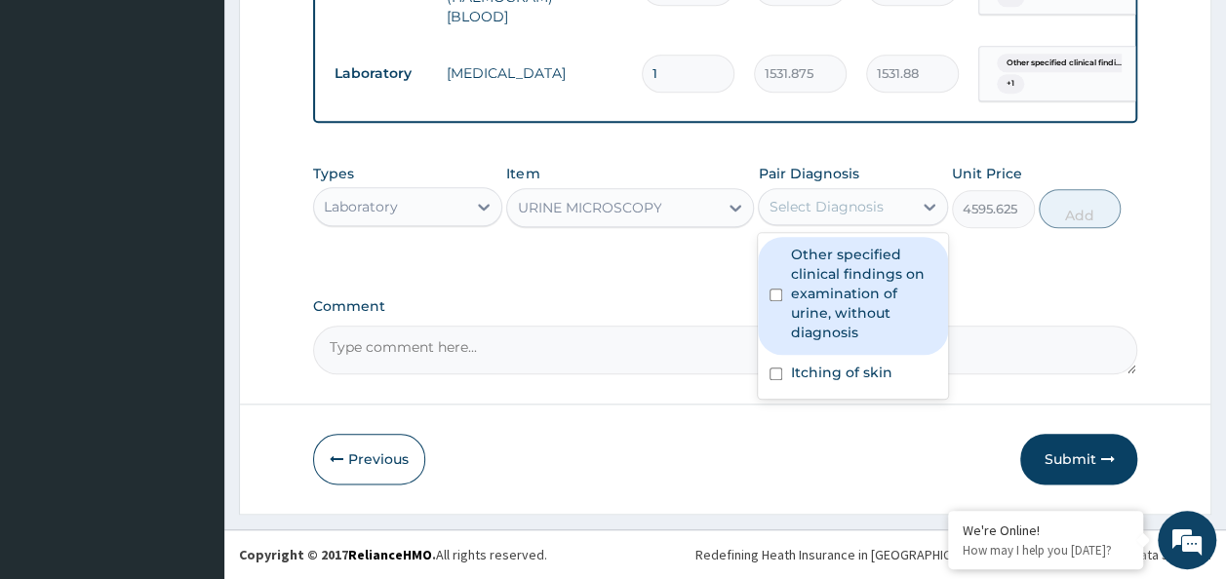
click at [775, 294] on input "checkbox" at bounding box center [775, 295] width 13 height 13
checkbox input "true"
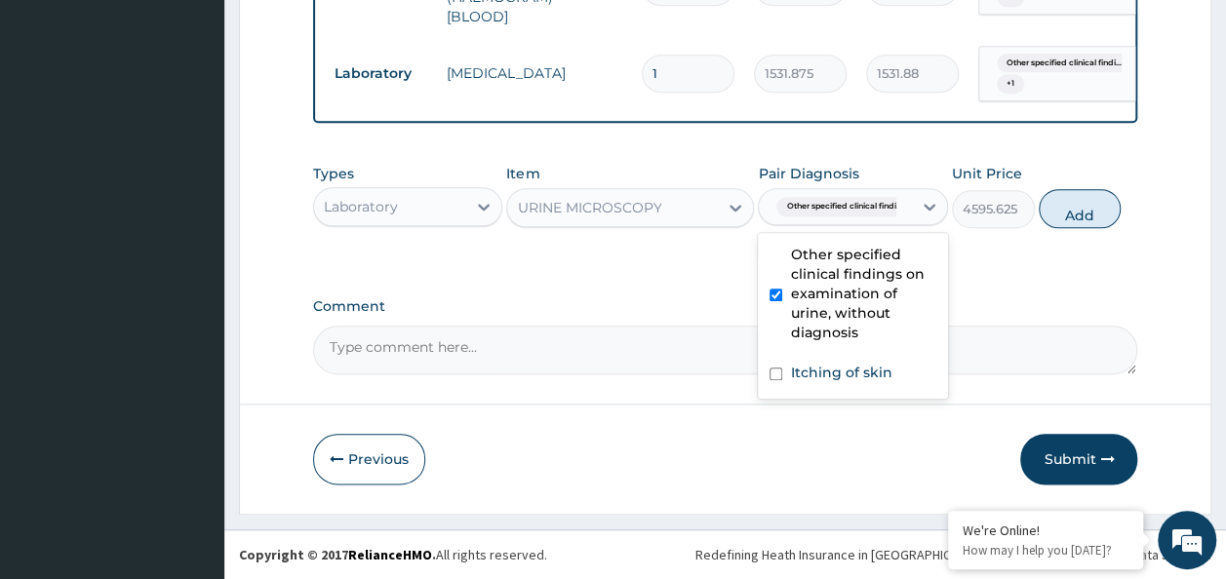
click at [775, 374] on input "checkbox" at bounding box center [775, 374] width 13 height 13
checkbox input "true"
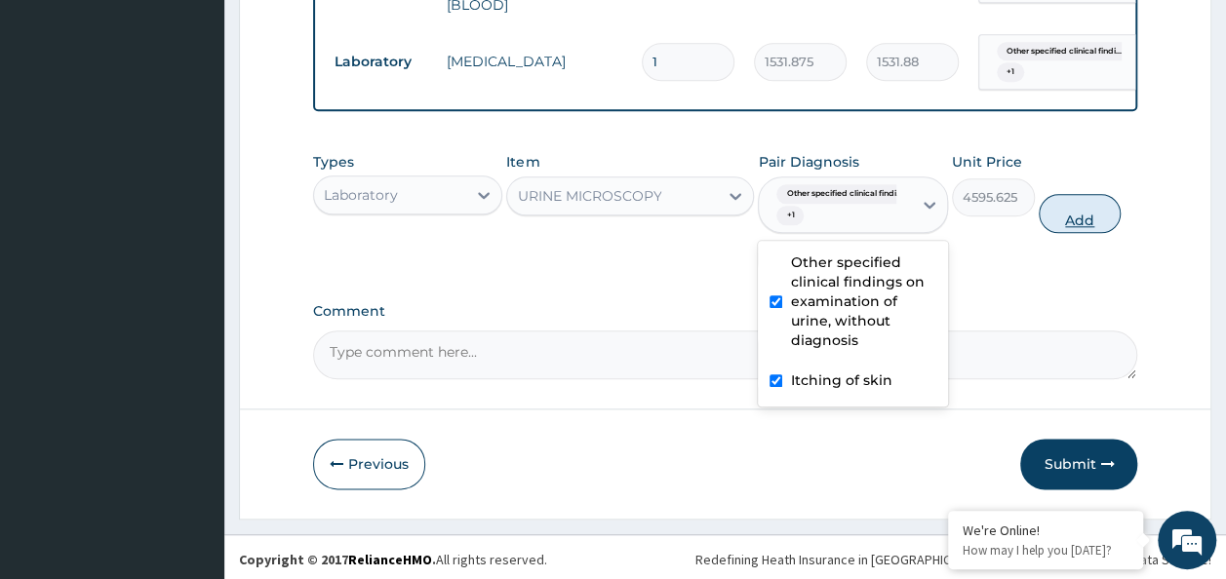
click at [1096, 228] on button "Add" at bounding box center [1079, 213] width 83 height 39
type input "0"
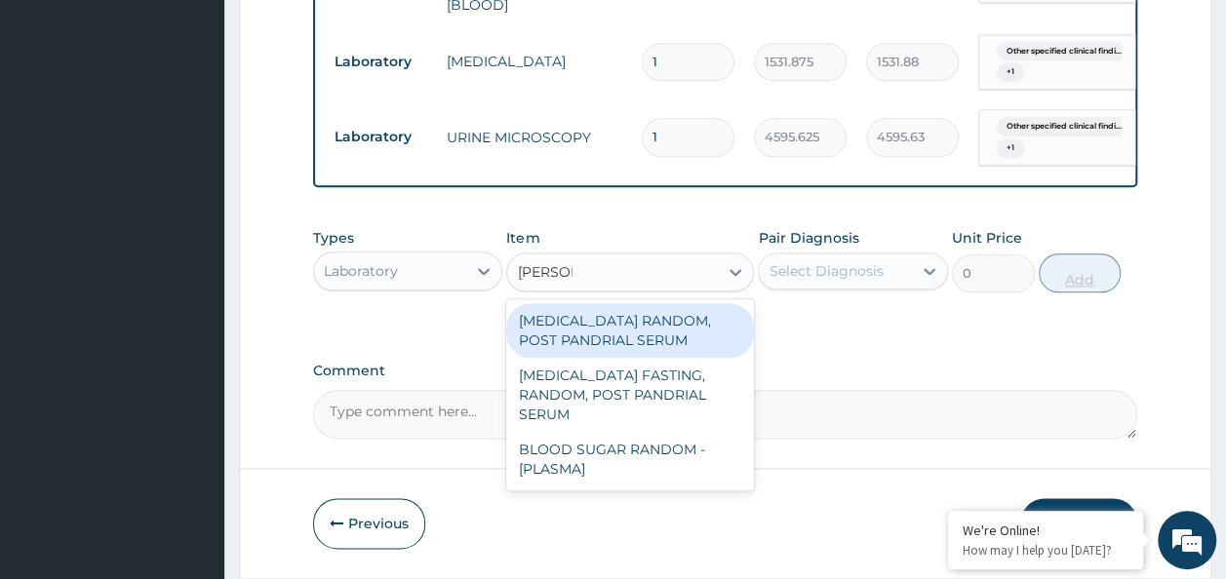
type input "RANDOM"
click at [653, 462] on div "BLOOD SUGAR RANDOM - [PLASMA]" at bounding box center [630, 459] width 248 height 55
type input "1800"
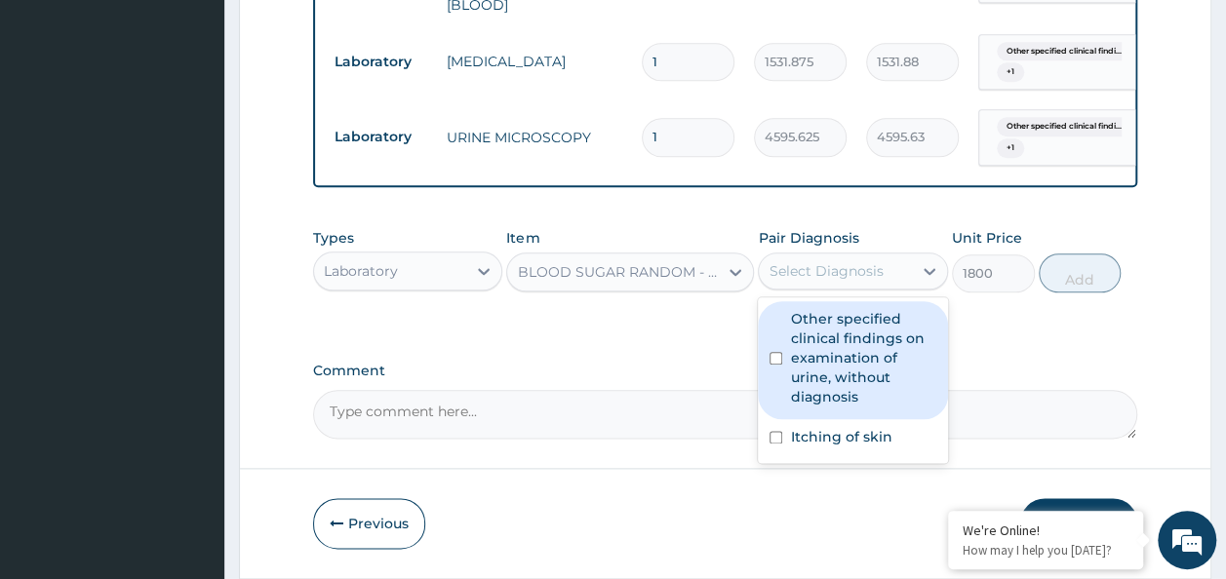
click at [780, 365] on input "checkbox" at bounding box center [775, 358] width 13 height 13
checkbox input "true"
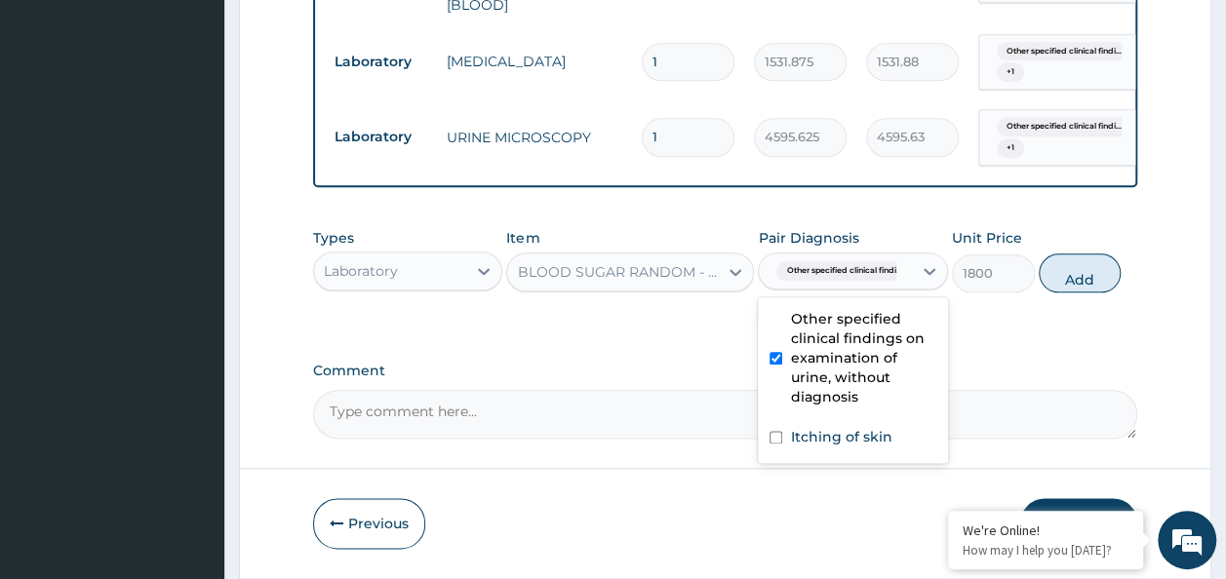
click at [776, 444] on input "checkbox" at bounding box center [775, 437] width 13 height 13
checkbox input "true"
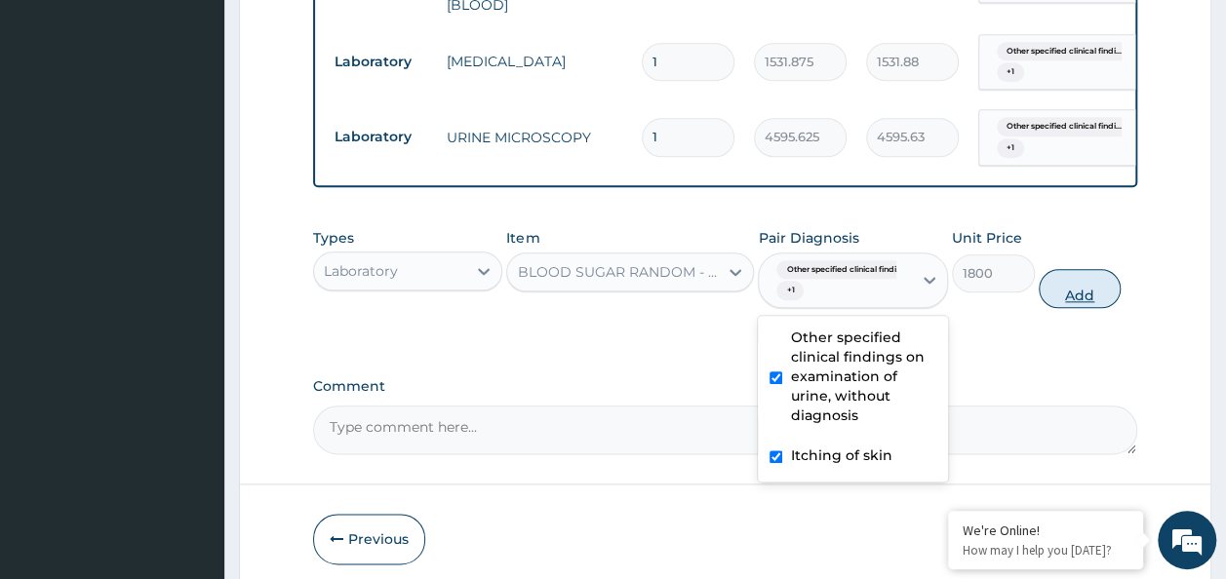
click at [1096, 307] on button "Add" at bounding box center [1079, 288] width 83 height 39
type input "0"
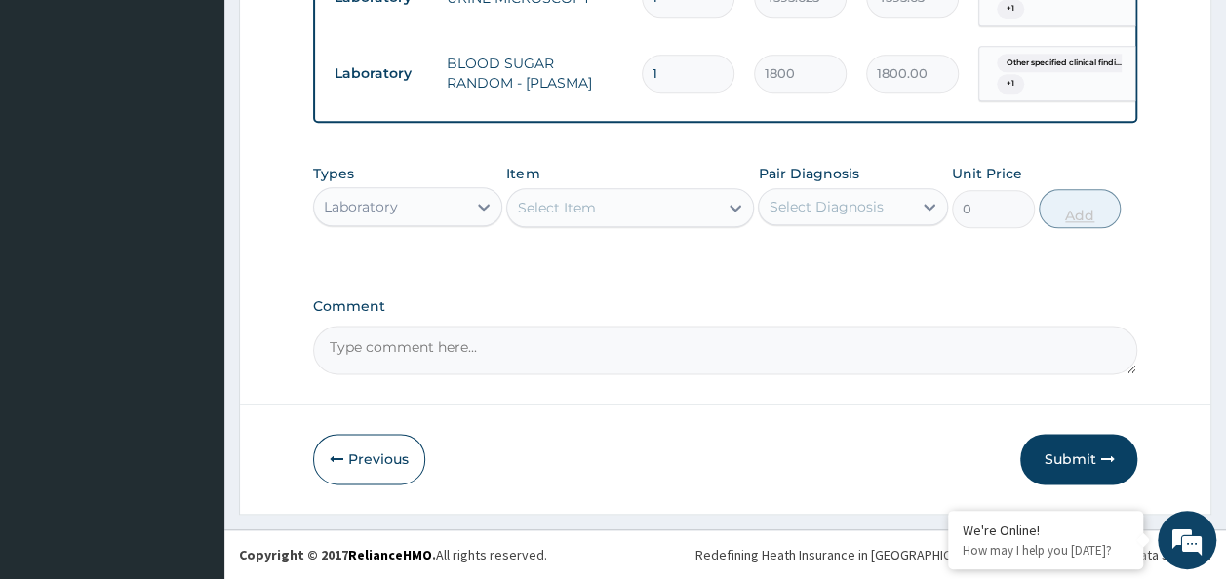
scroll to position [1098, 0]
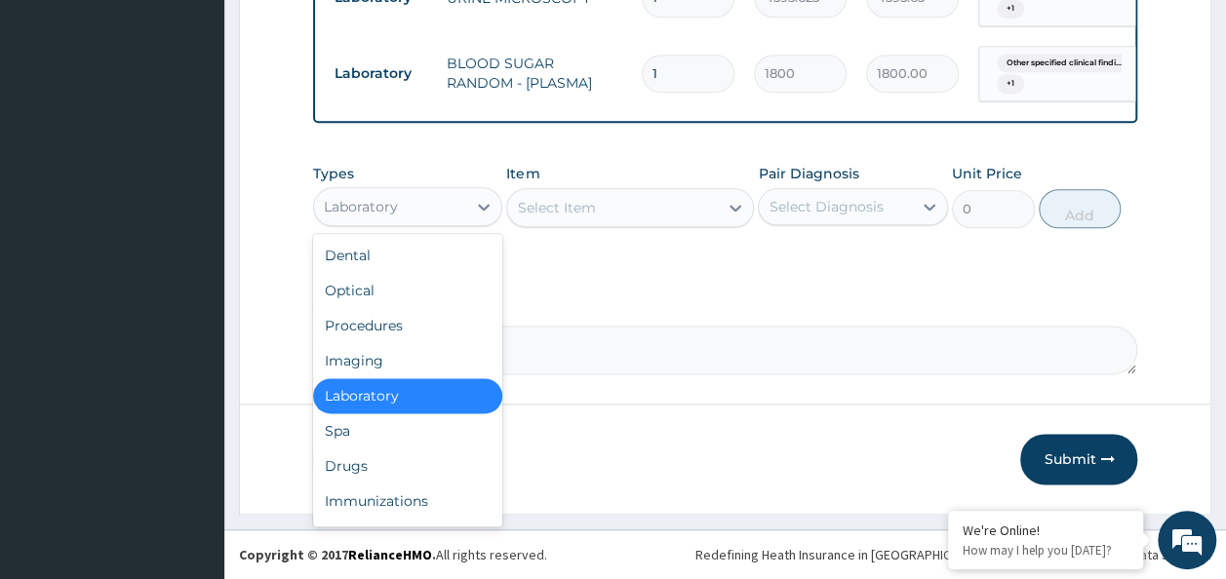
click at [353, 464] on div "Drugs" at bounding box center [408, 466] width 190 height 35
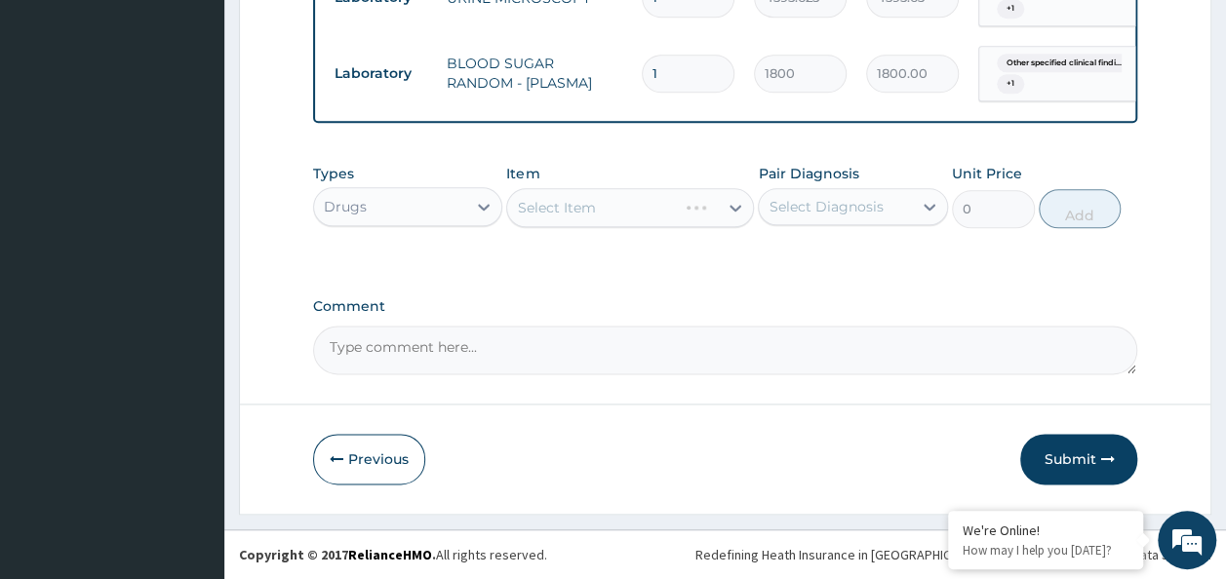
click at [601, 216] on div "Select Item" at bounding box center [630, 207] width 248 height 39
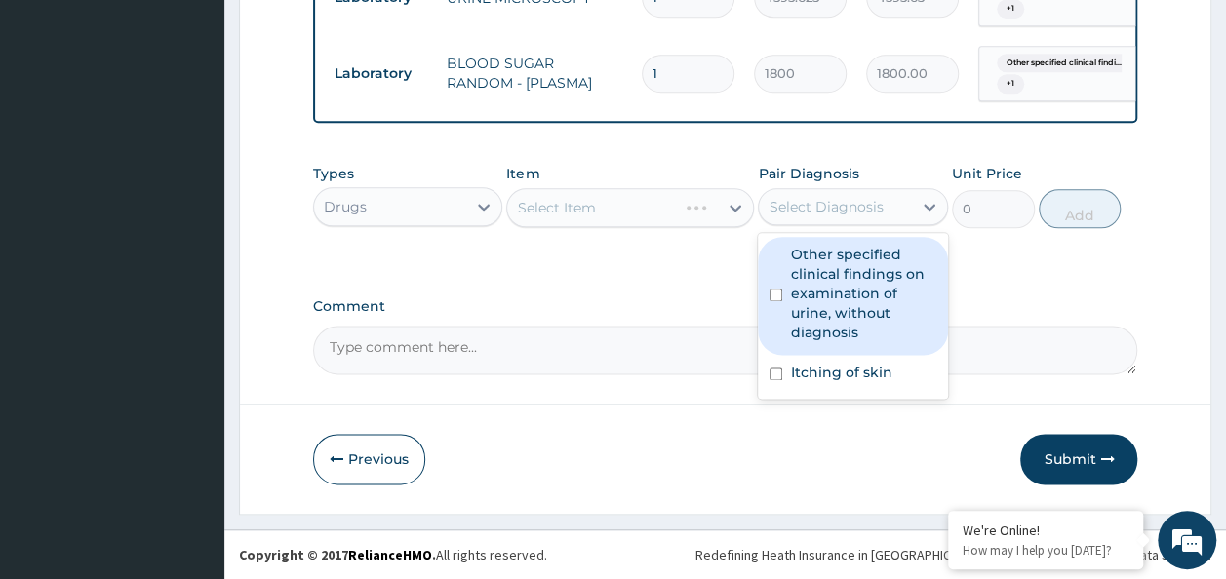
click at [778, 295] on input "checkbox" at bounding box center [775, 295] width 13 height 13
checkbox input "true"
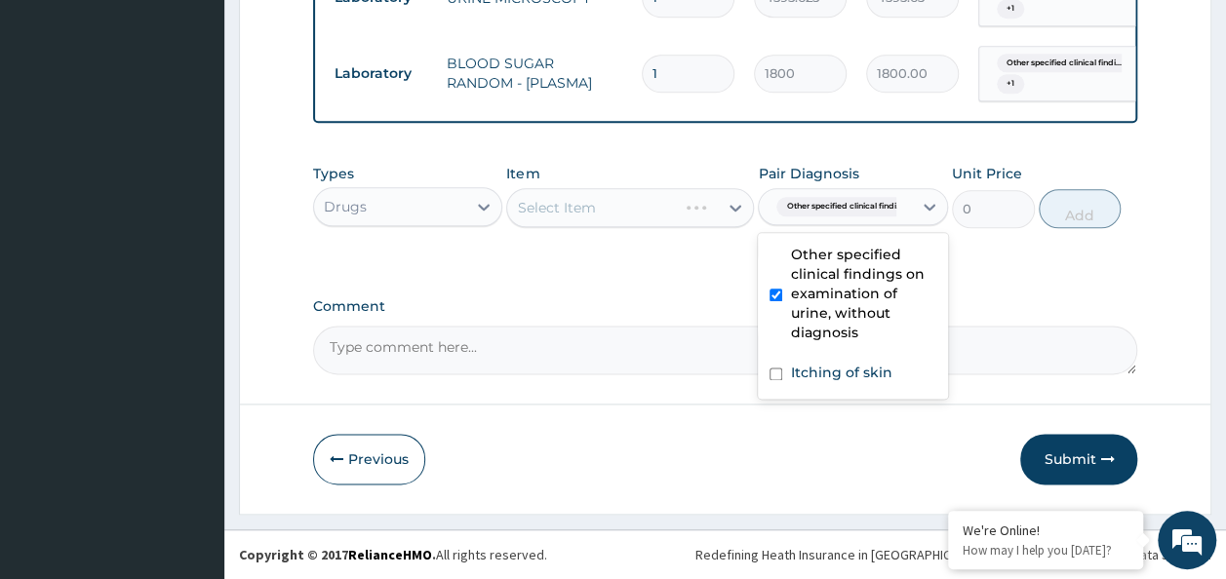
click at [778, 374] on input "checkbox" at bounding box center [775, 374] width 13 height 13
checkbox input "true"
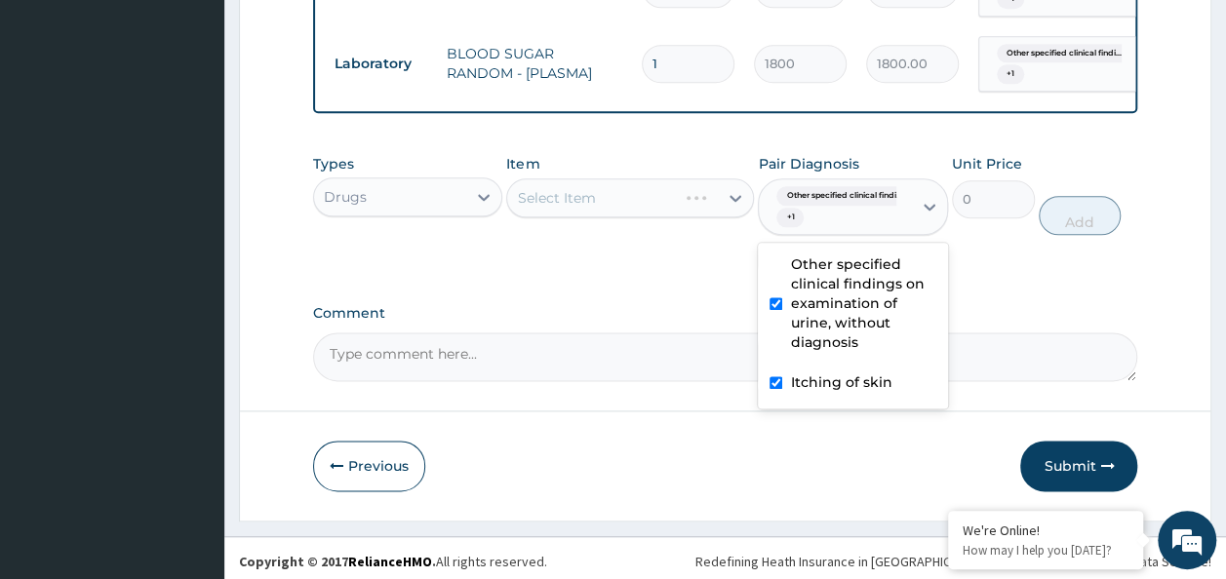
click at [619, 212] on div "Select Item" at bounding box center [630, 197] width 248 height 39
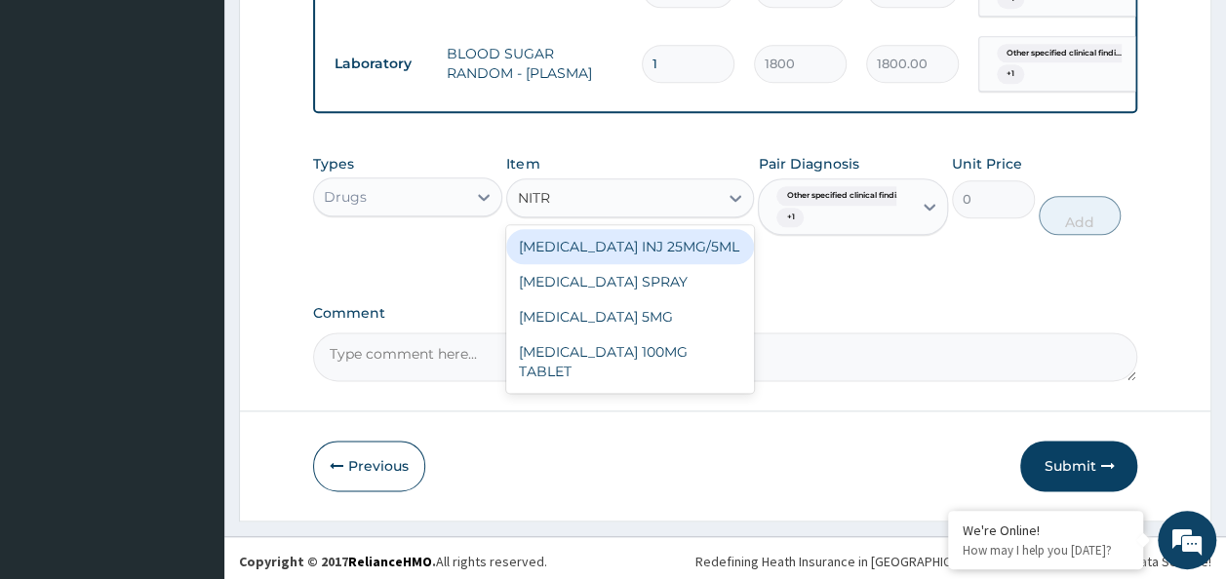
type input "NITRO"
click at [678, 308] on div "NITROFURANTOIN 100MG TABLET" at bounding box center [630, 291] width 248 height 55
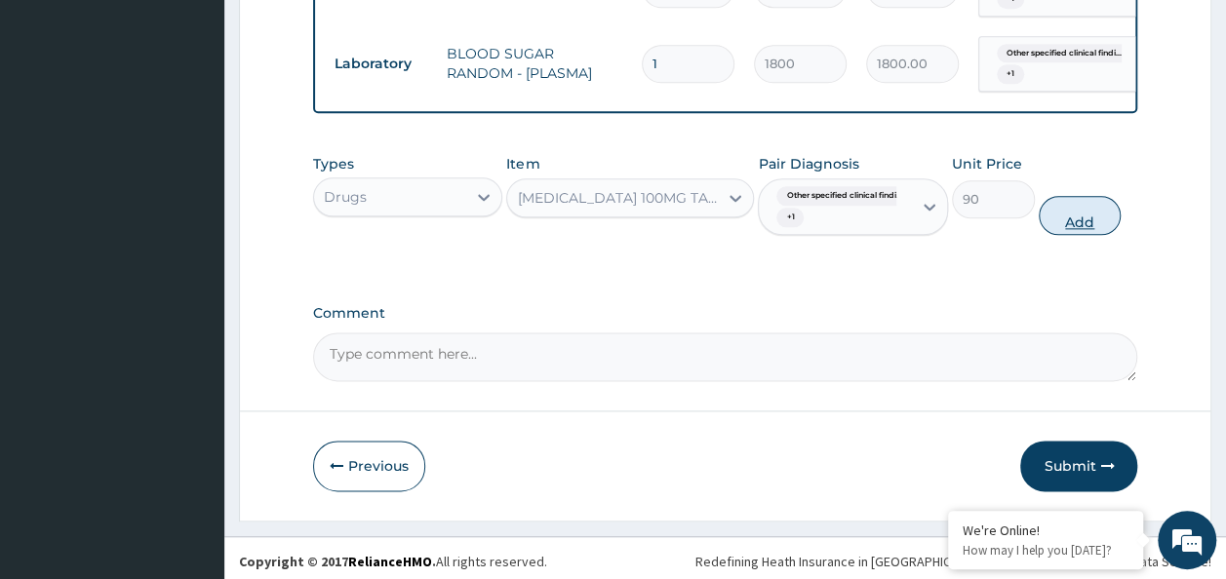
click at [1094, 235] on button "Add" at bounding box center [1079, 215] width 83 height 39
type input "0"
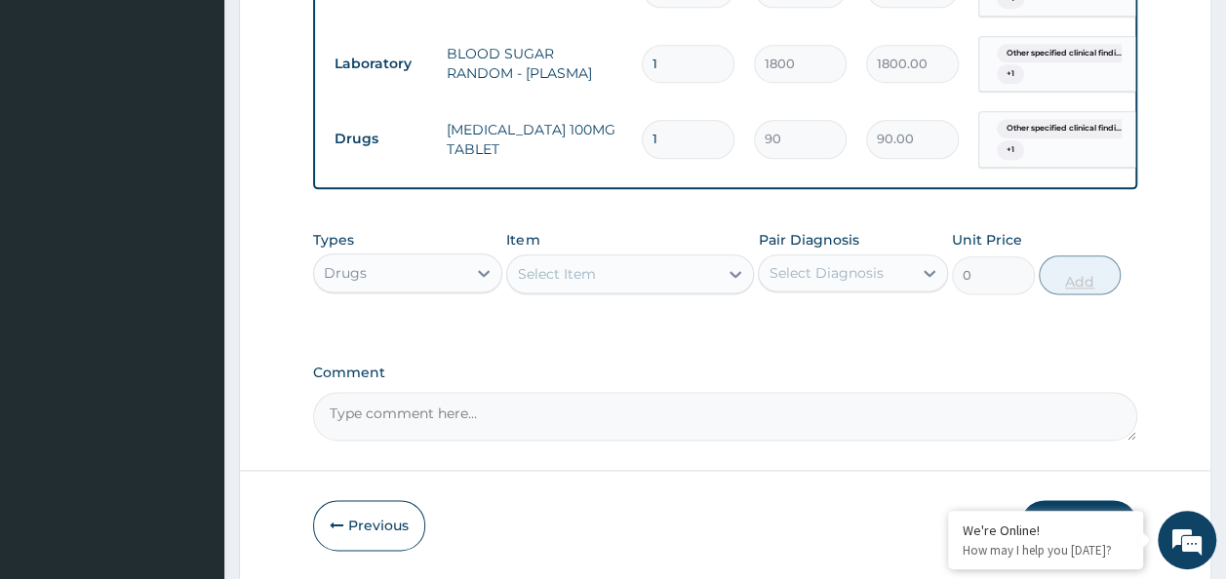
type input "10"
type input "900.00"
type input "10"
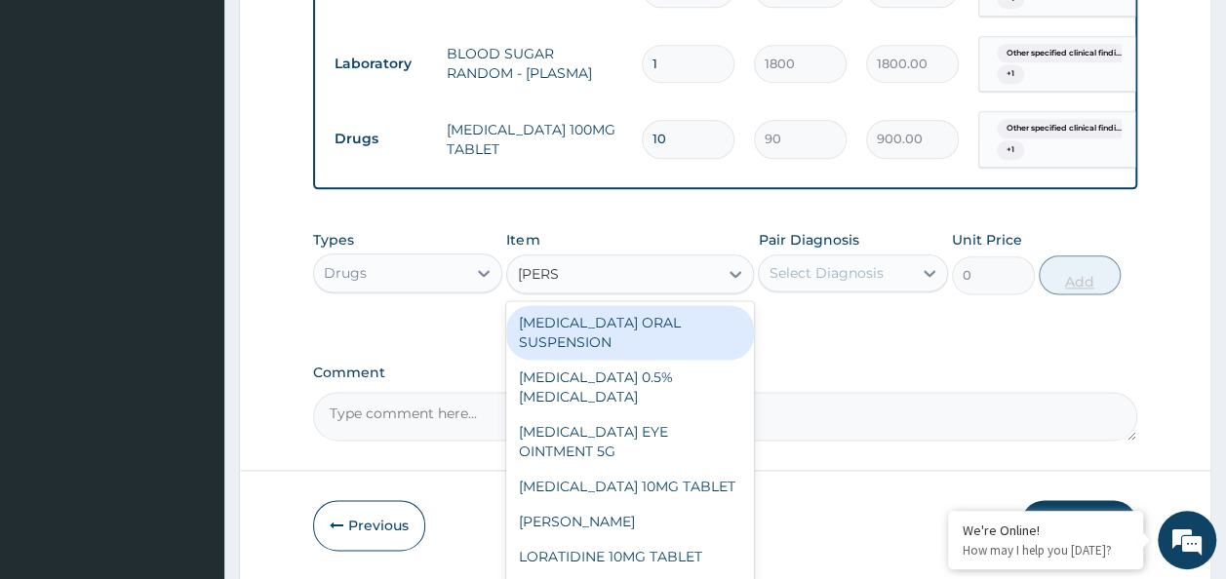
type input "LORAT"
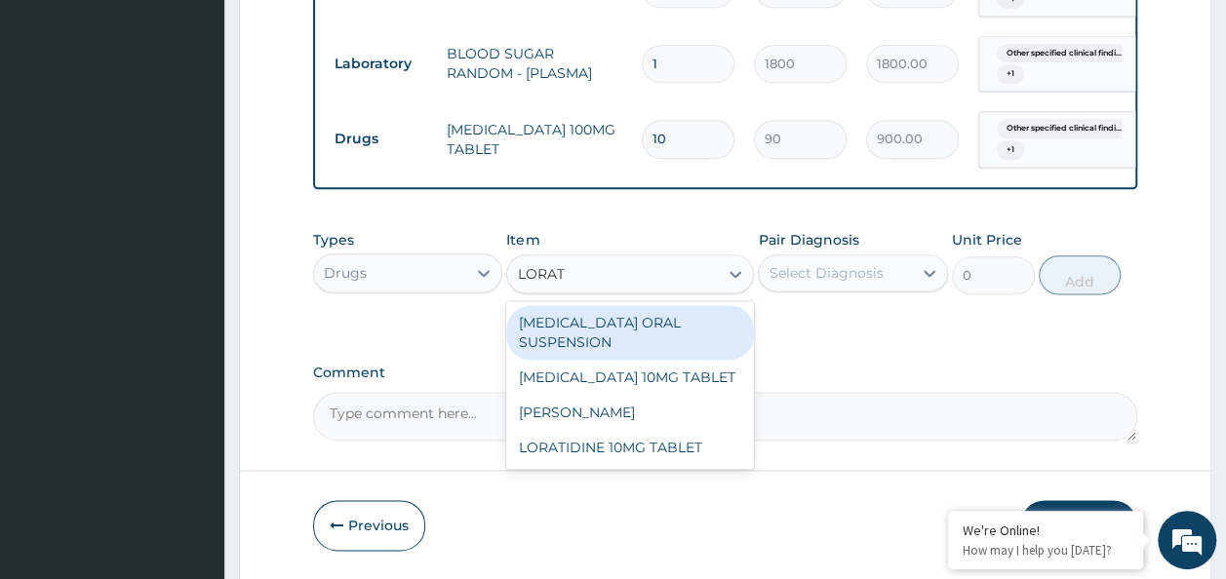
click at [677, 450] on div "LORATIDINE 10MG TABLET" at bounding box center [630, 447] width 248 height 35
type input "96"
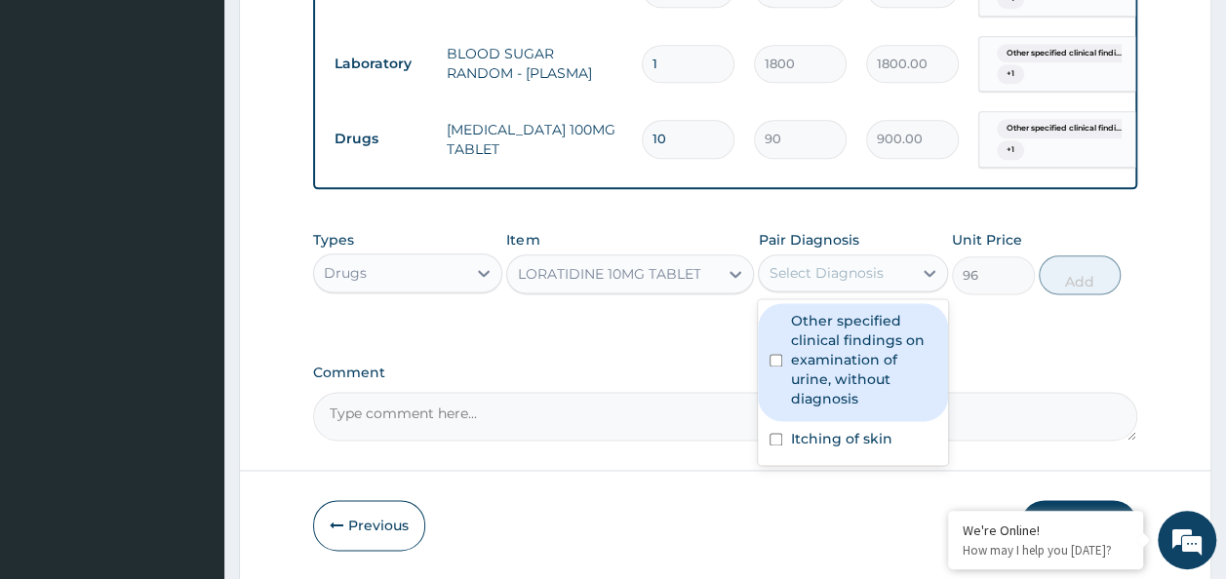
click at [776, 367] on input "checkbox" at bounding box center [775, 360] width 13 height 13
checkbox input "true"
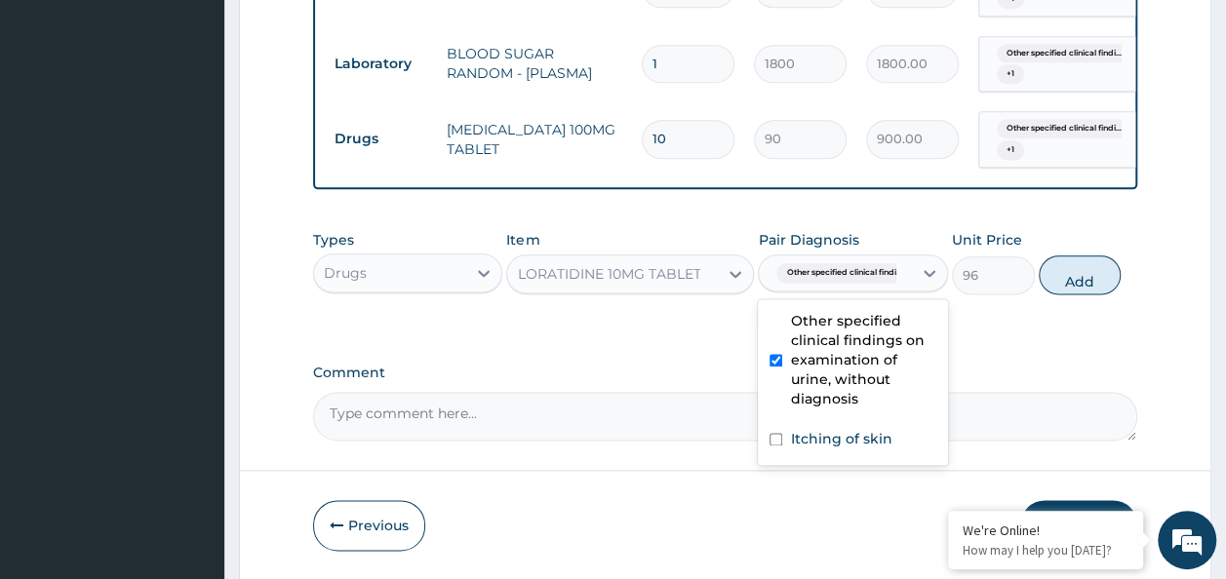
click at [776, 446] on input "checkbox" at bounding box center [775, 439] width 13 height 13
checkbox input "true"
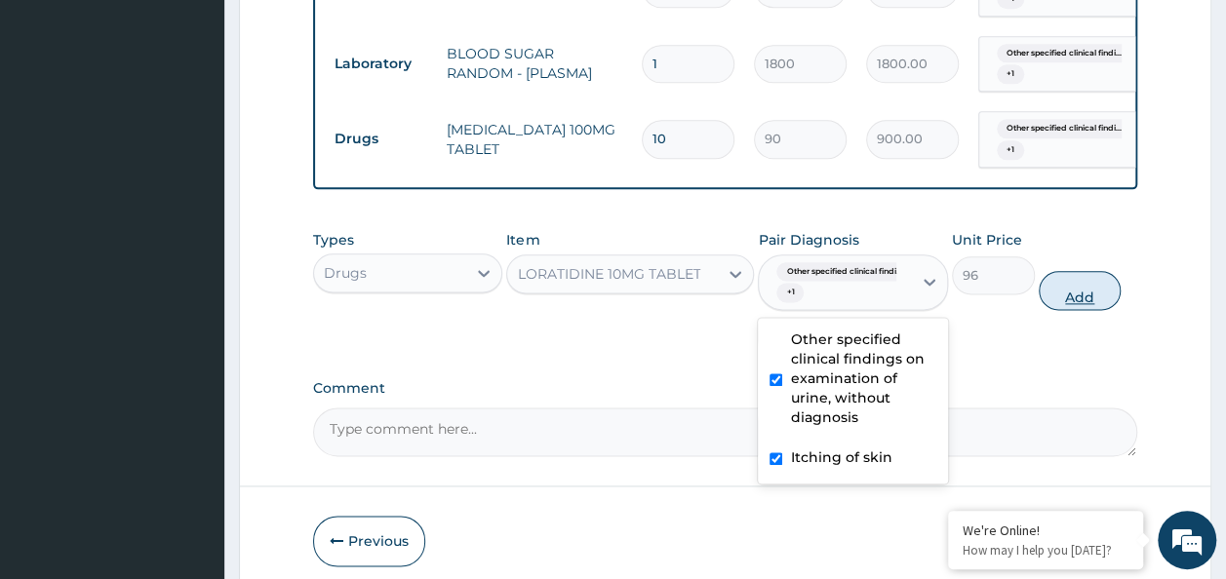
click at [1117, 304] on button "Add" at bounding box center [1079, 290] width 83 height 39
type input "0"
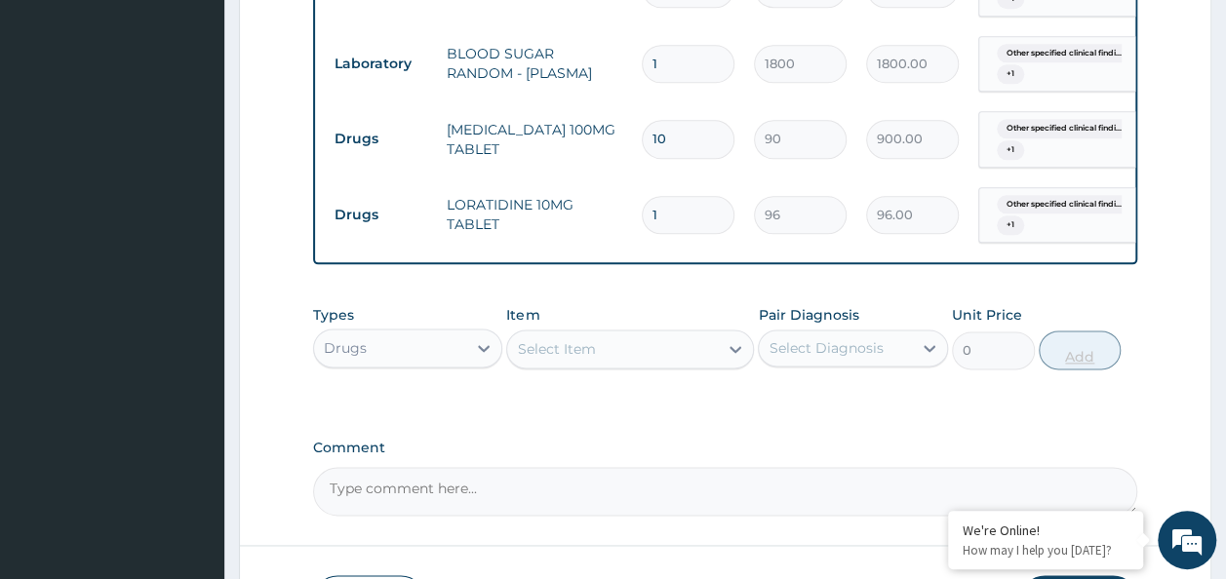
type input "0.00"
type input "5"
type input "480.00"
type input "5"
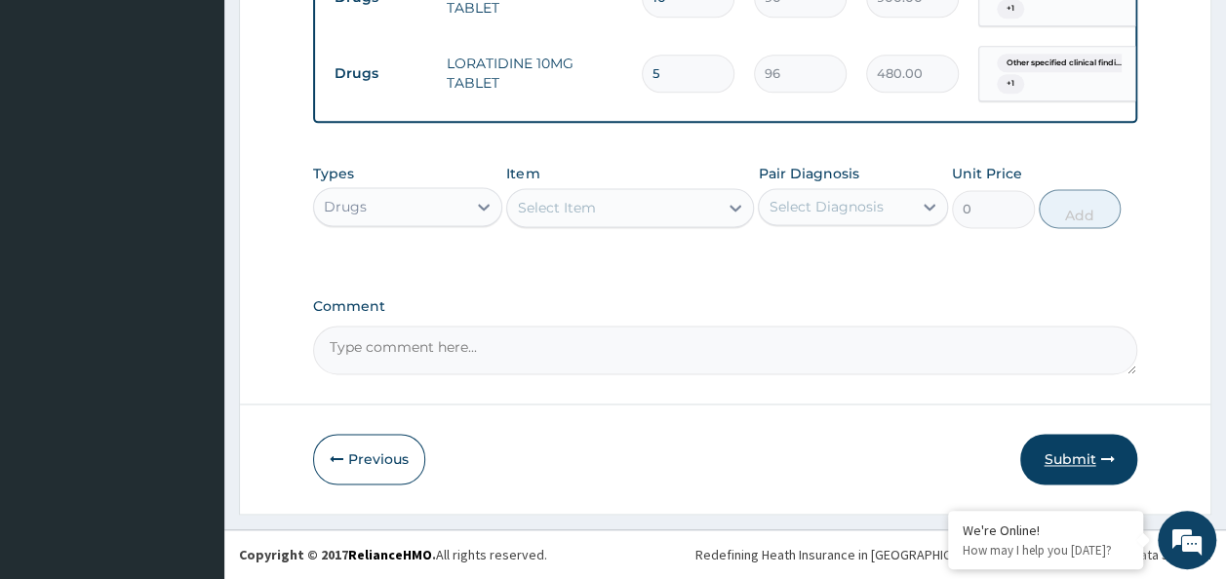
click at [1078, 450] on button "Submit" at bounding box center [1078, 459] width 117 height 51
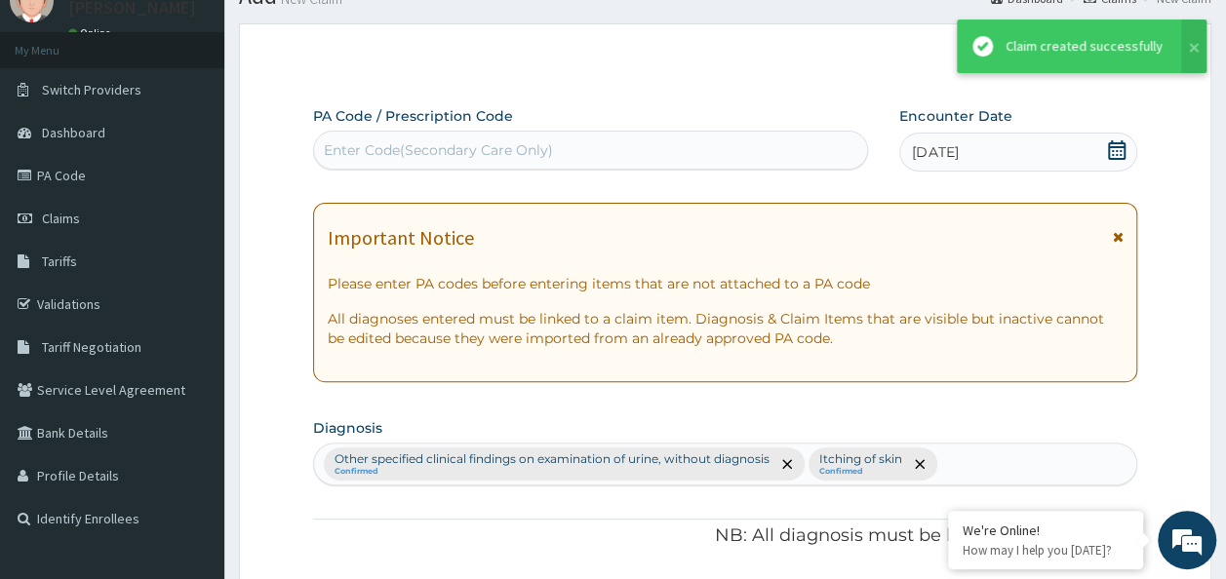
scroll to position [1248, 0]
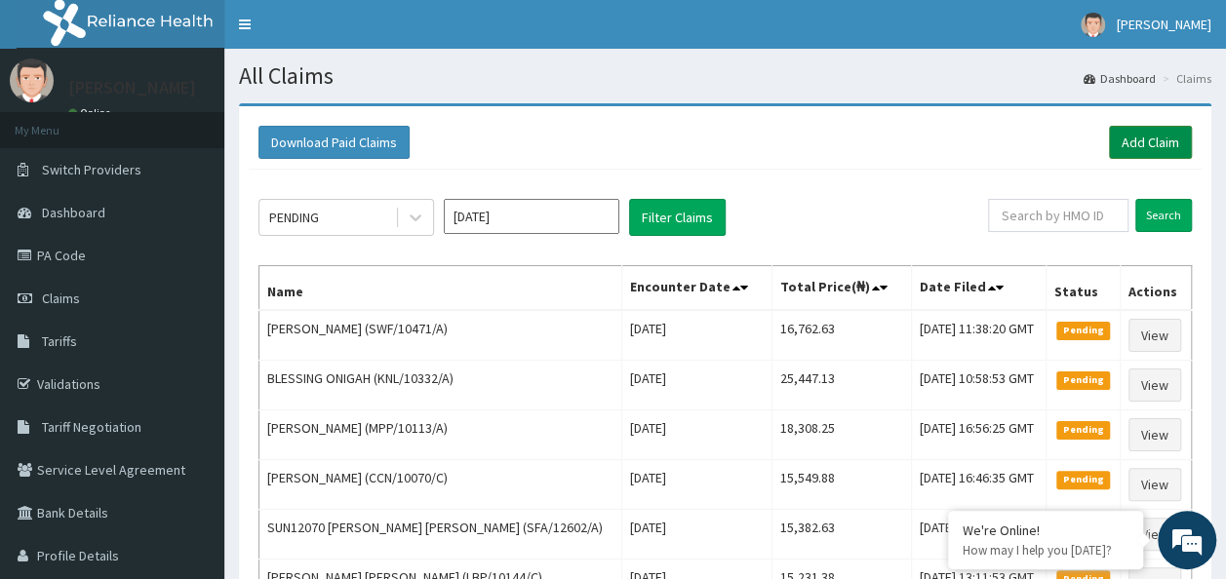
click at [1158, 137] on link "Add Claim" at bounding box center [1150, 142] width 83 height 33
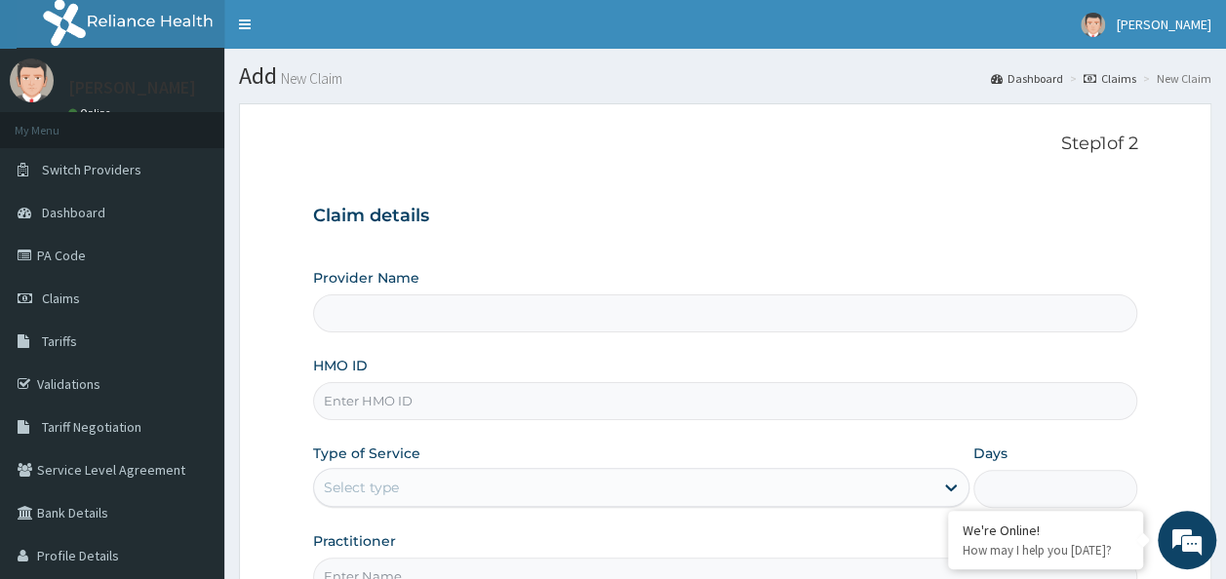
type input "Reliance Family Clinics (RFC) - Ajah"
click at [390, 400] on input "HMO ID" at bounding box center [725, 401] width 825 height 38
paste input "SWF/10471/C"
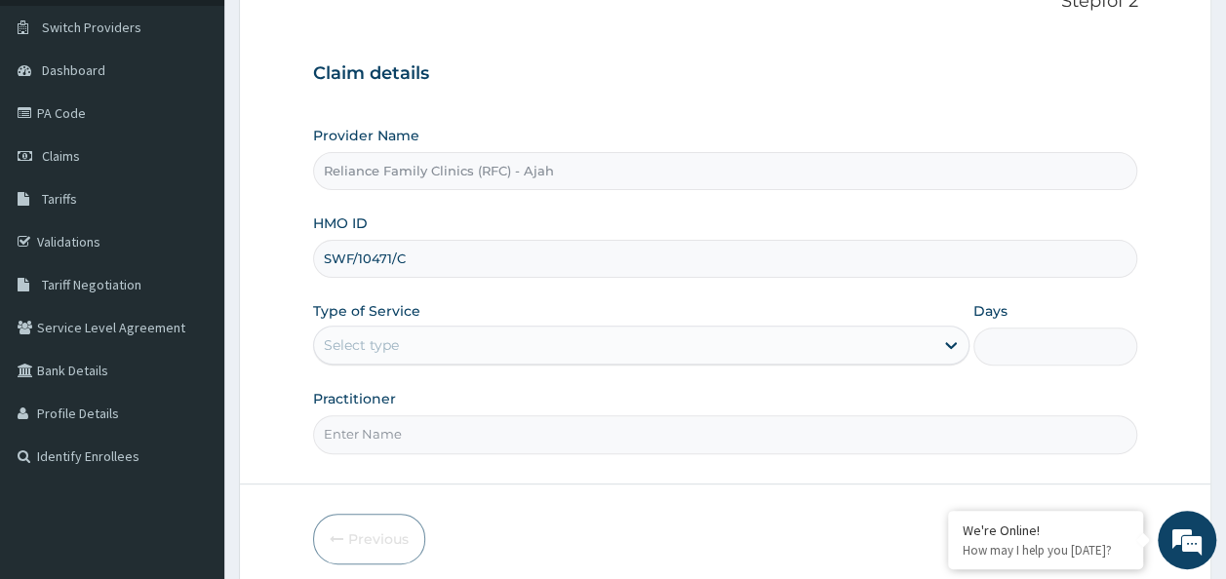
scroll to position [218, 0]
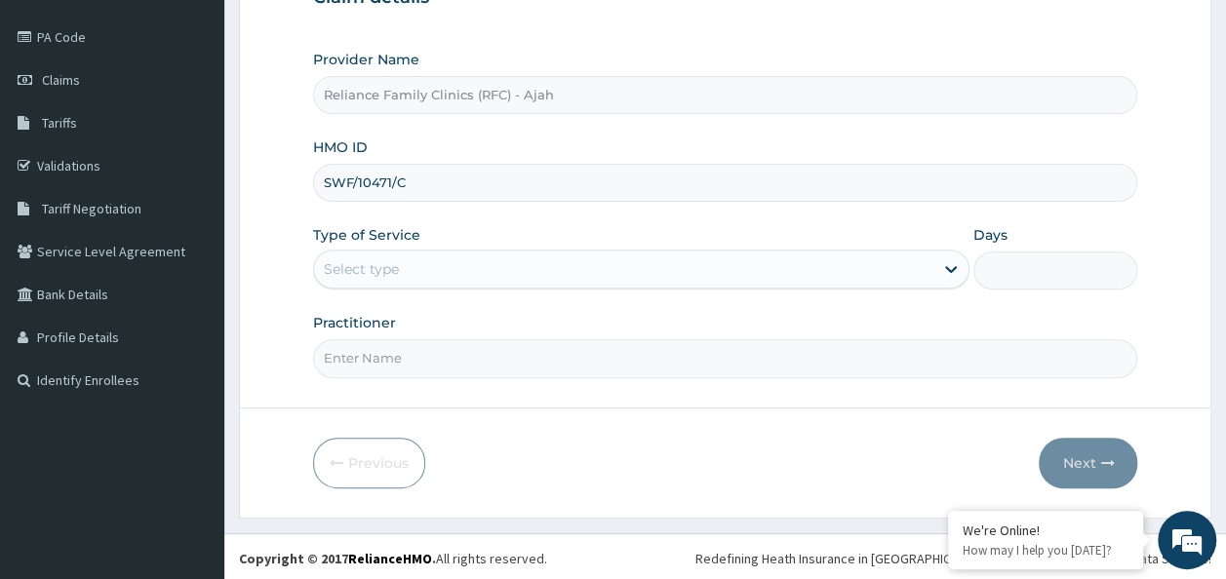
type input "SWF/10471/C"
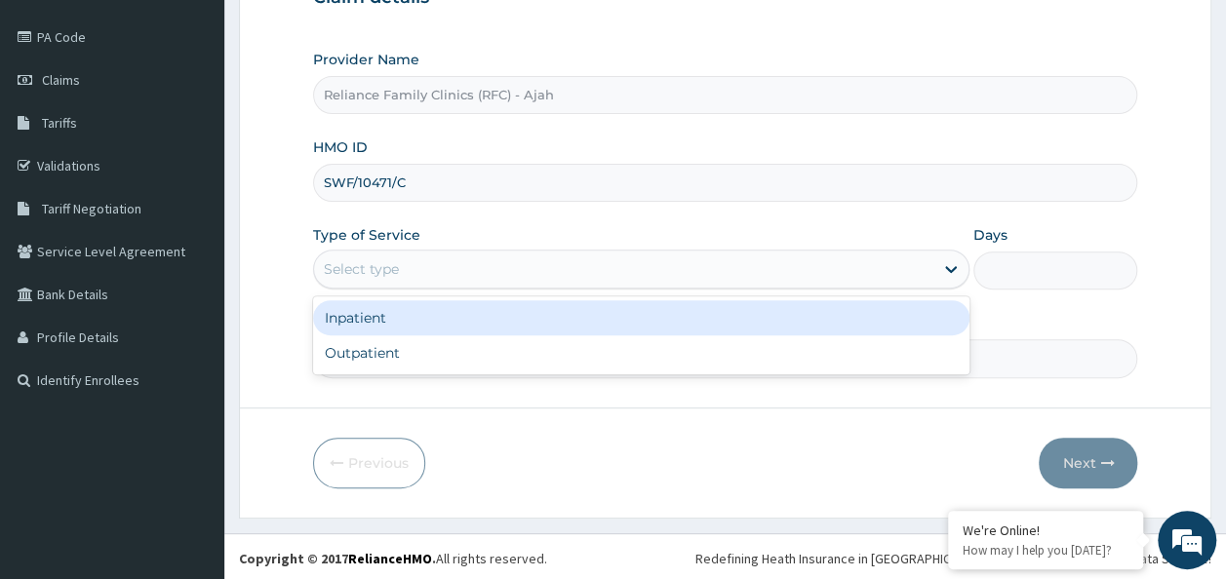
click at [501, 347] on div "Outpatient" at bounding box center [641, 352] width 656 height 35
type input "1"
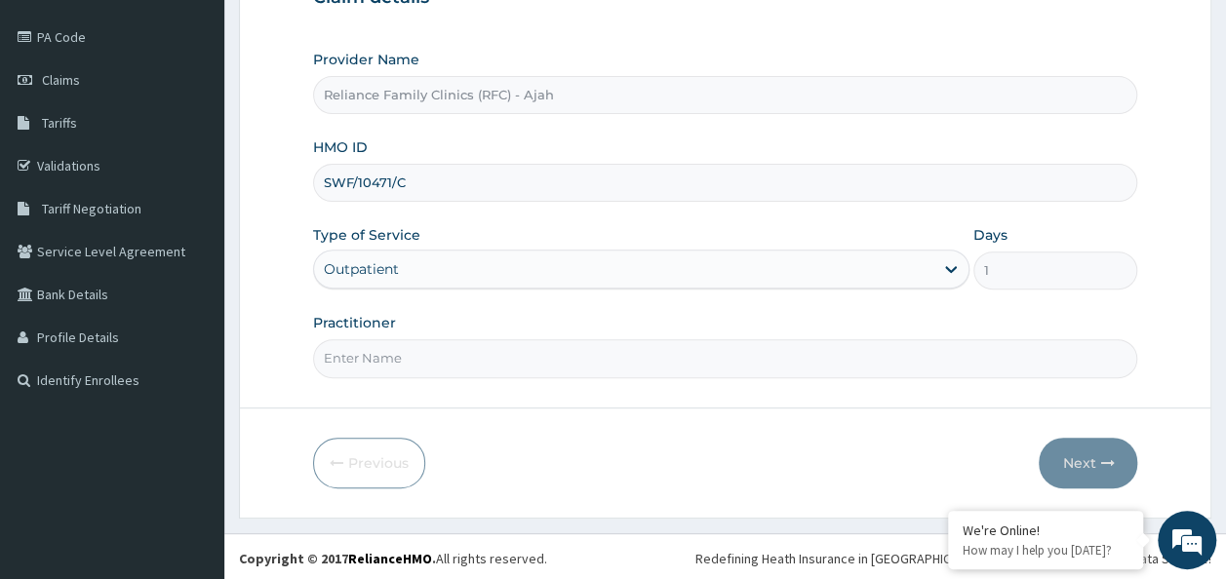
click at [493, 357] on input "Practitioner" at bounding box center [725, 358] width 825 height 38
click at [554, 351] on input "Practitioner" at bounding box center [725, 358] width 825 height 38
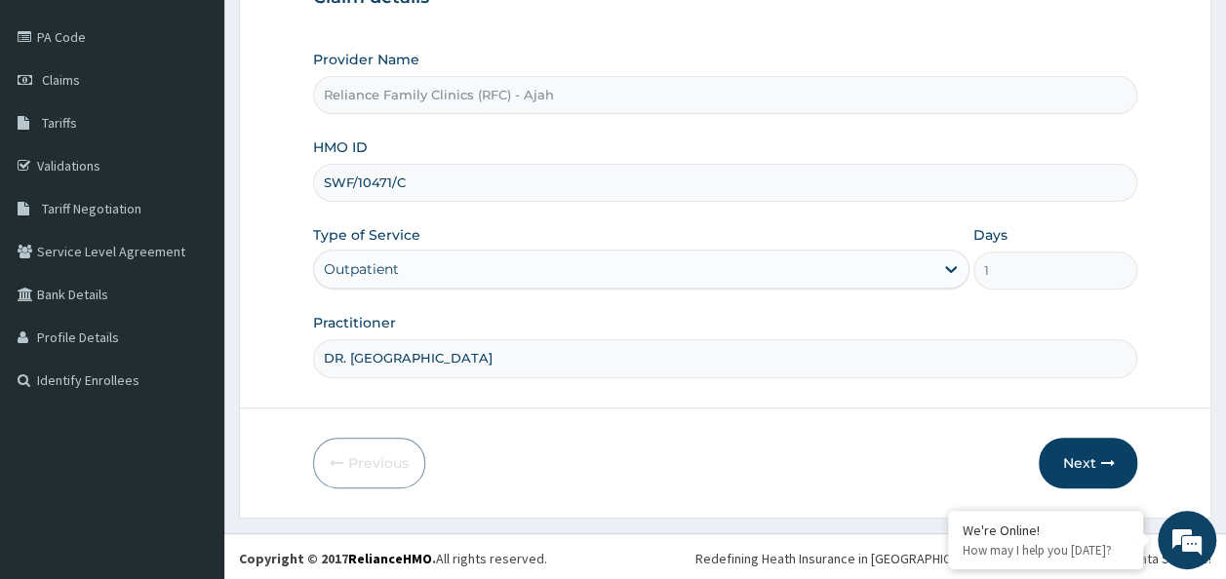
type input "DR. LOCUM"
click at [1074, 484] on button "Next" at bounding box center [1087, 463] width 98 height 51
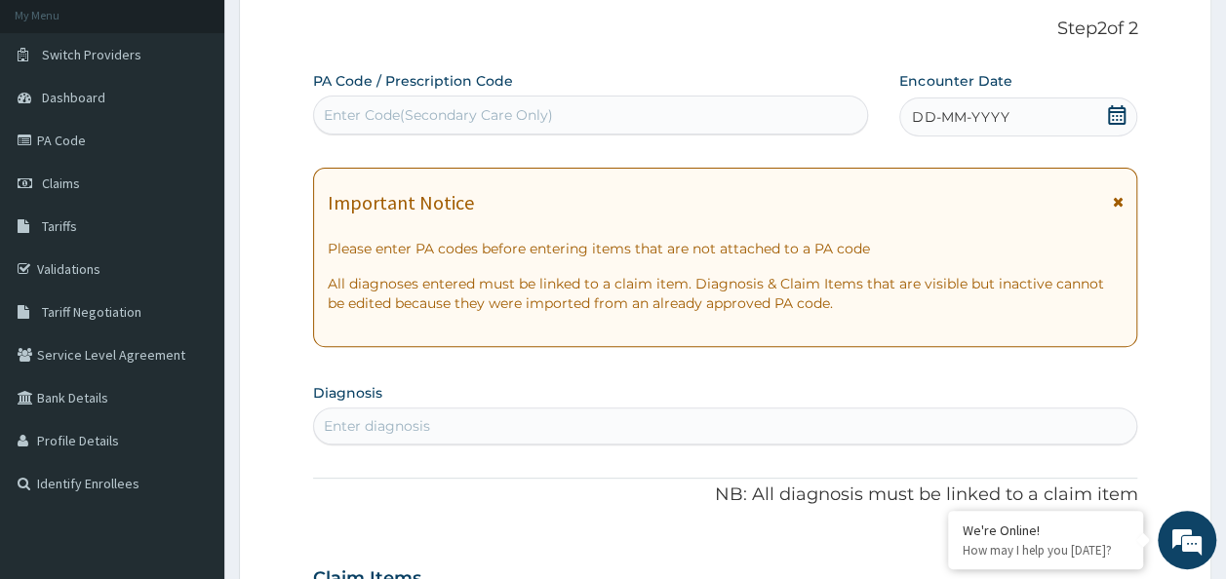
scroll to position [0, 0]
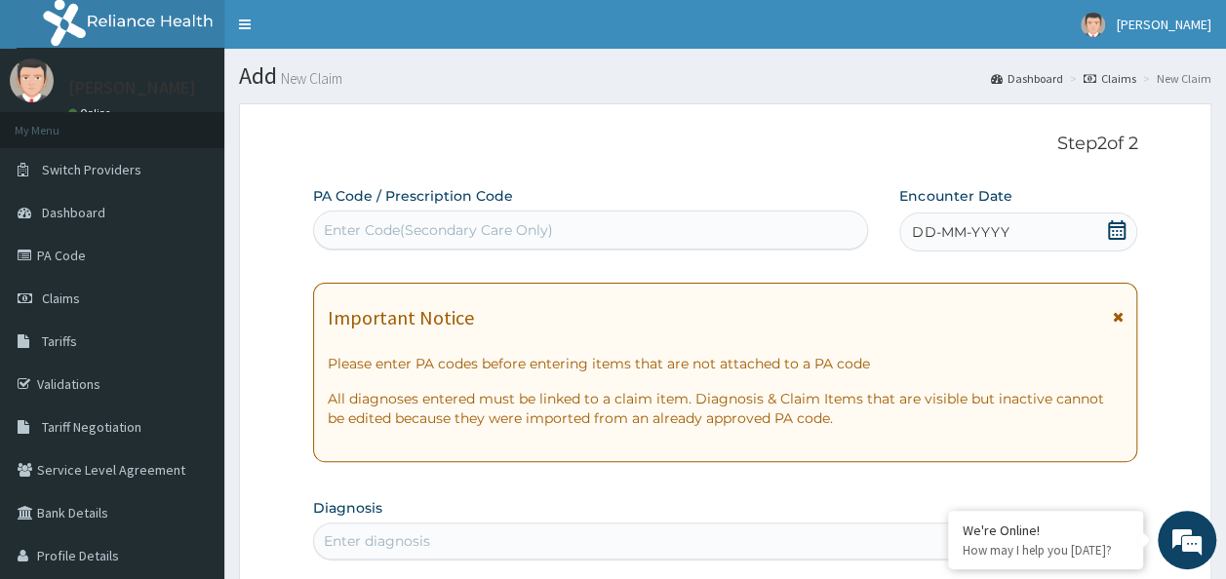
click at [983, 230] on span "DD-MM-YYYY" at bounding box center [960, 232] width 97 height 20
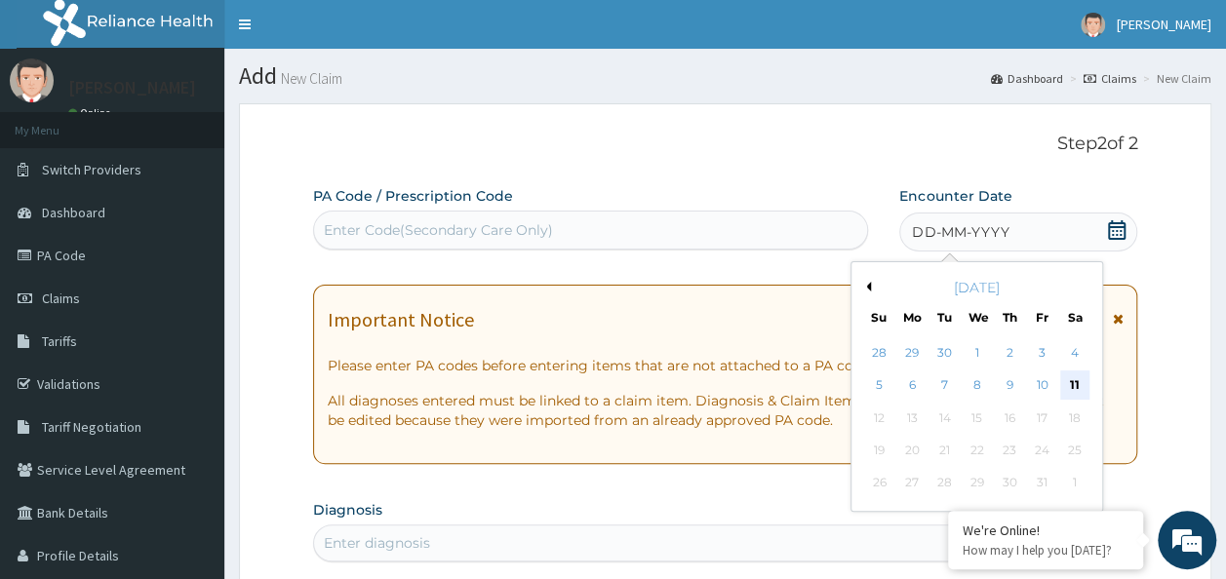
click at [1076, 384] on div "11" at bounding box center [1074, 385] width 29 height 29
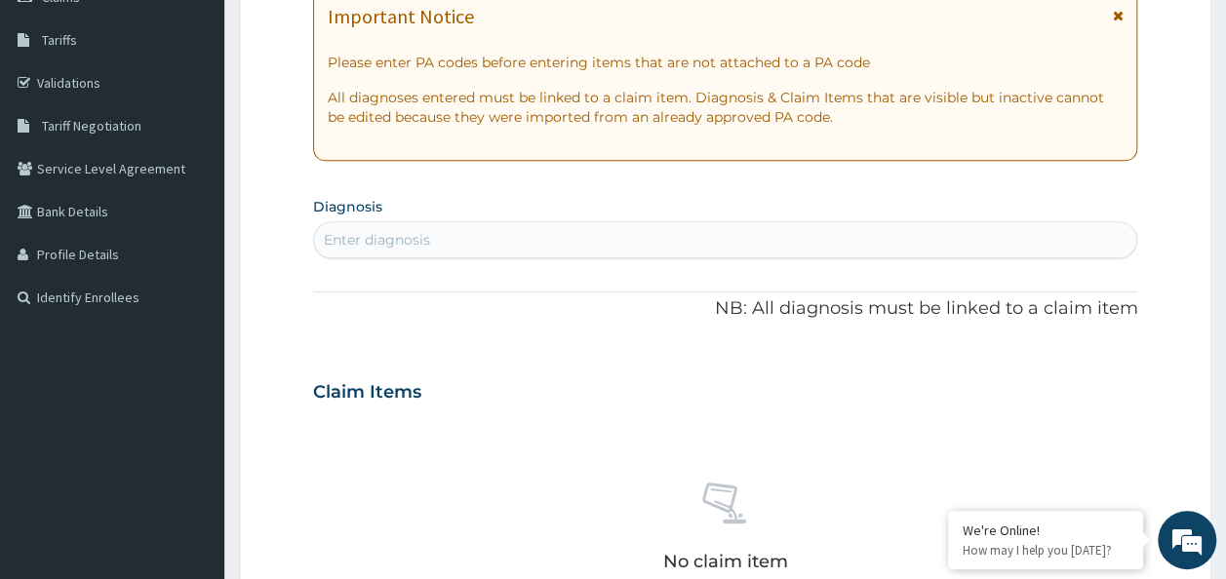
scroll to position [307, 0]
